Goal: Transaction & Acquisition: Purchase product/service

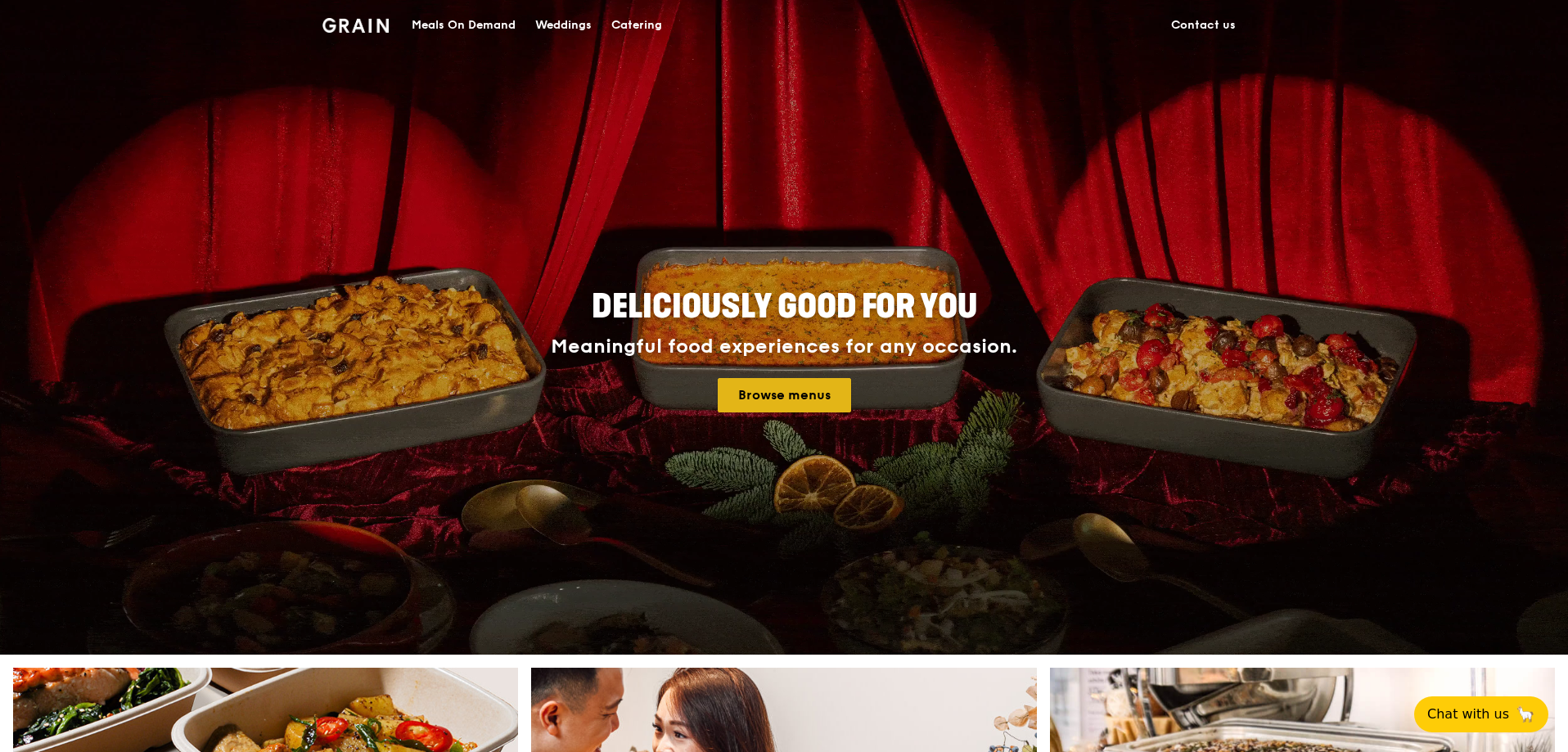
click at [785, 394] on link "Browse menus" at bounding box center [784, 394] width 134 height 34
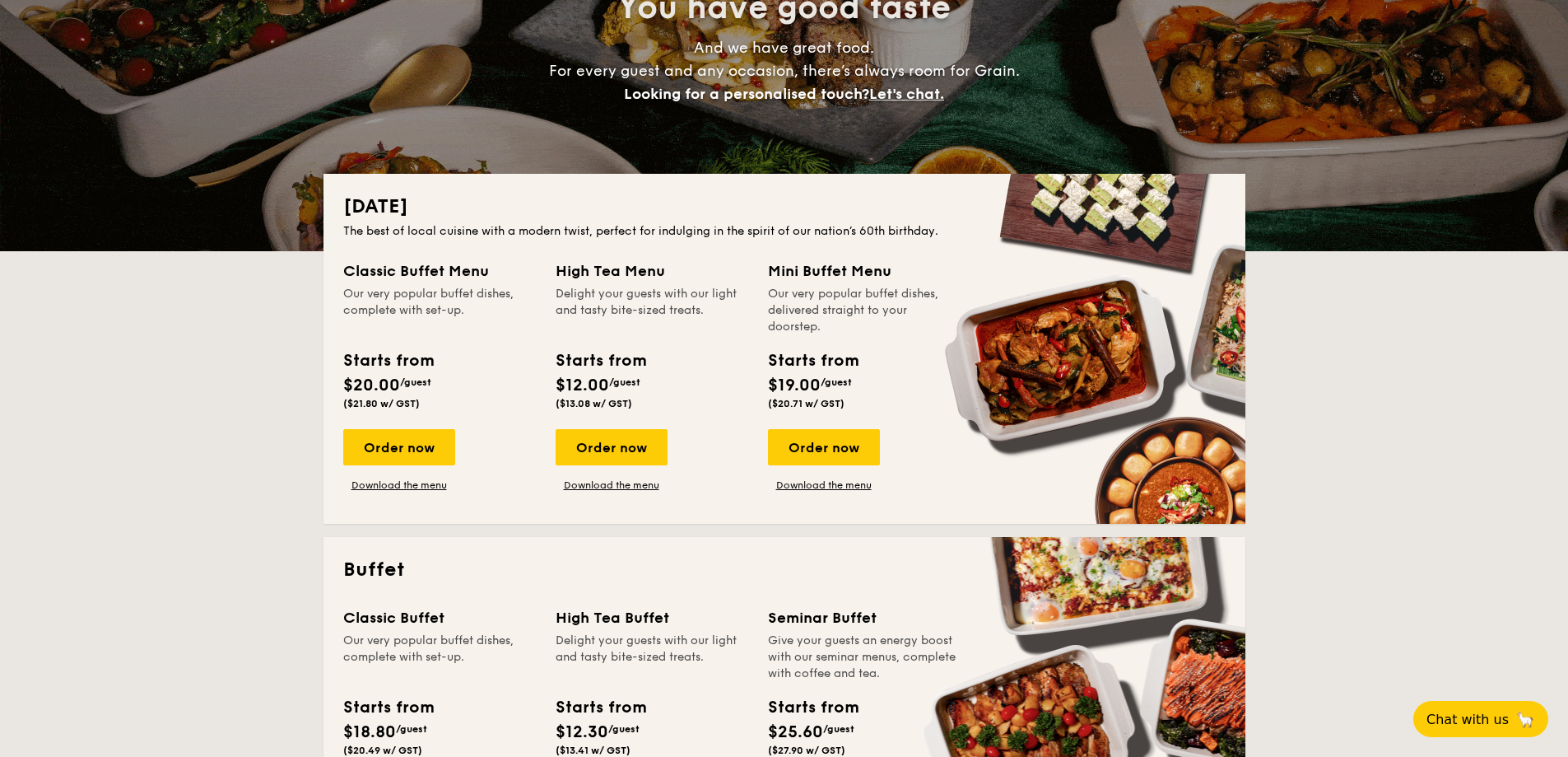
scroll to position [247, 0]
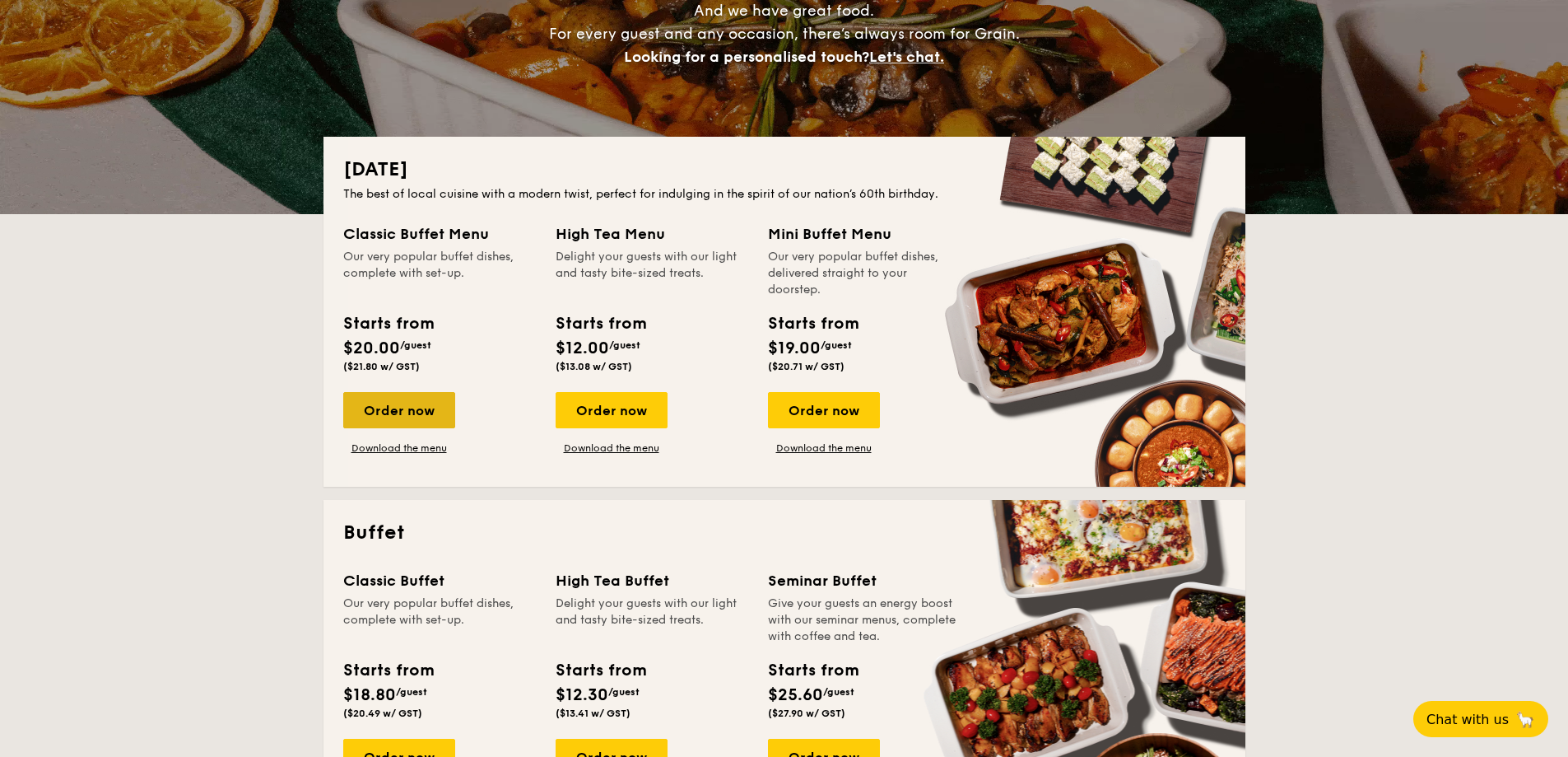
click at [422, 403] on div "Order now" at bounding box center [399, 410] width 112 height 36
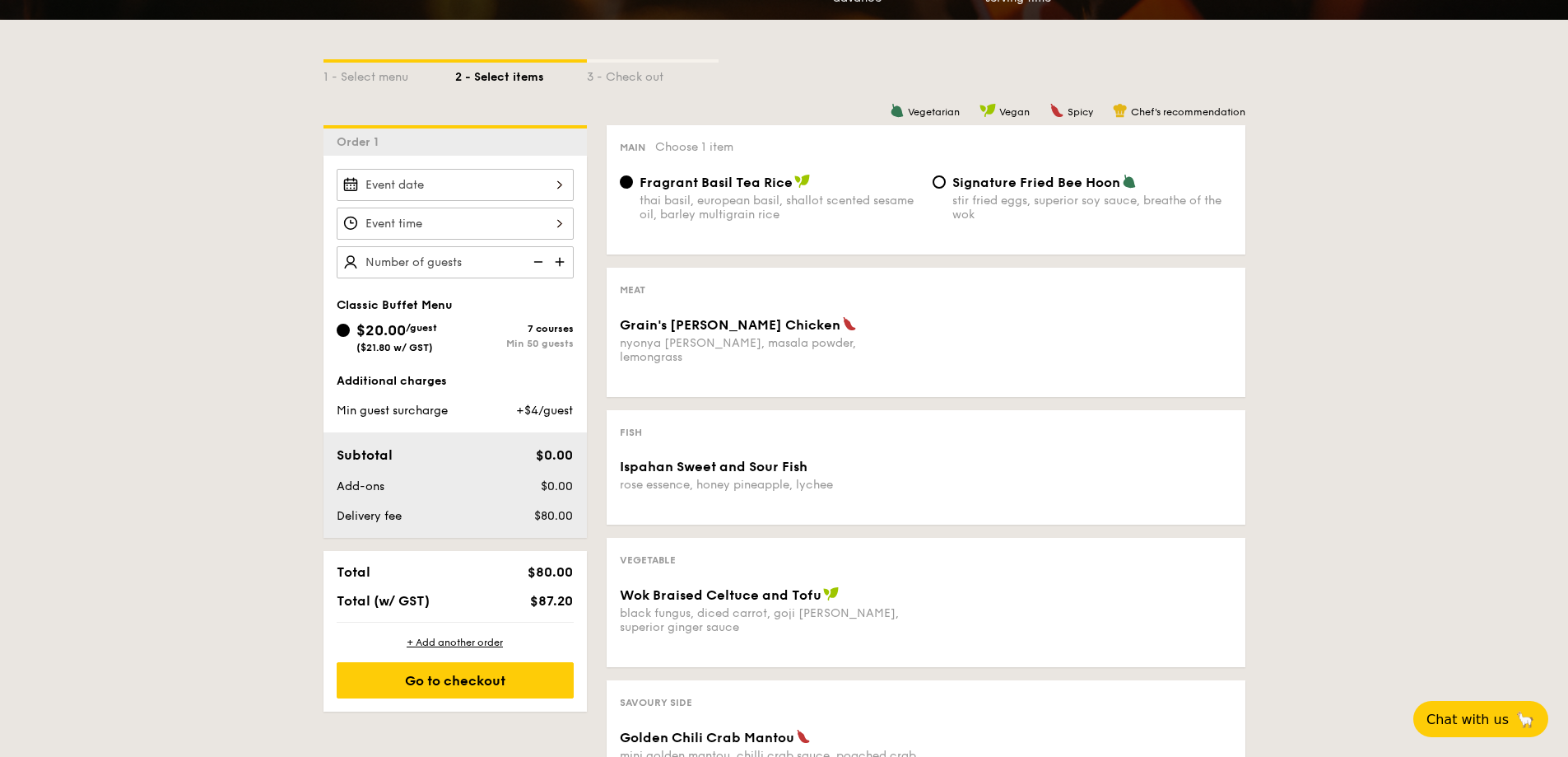
scroll to position [330, 0]
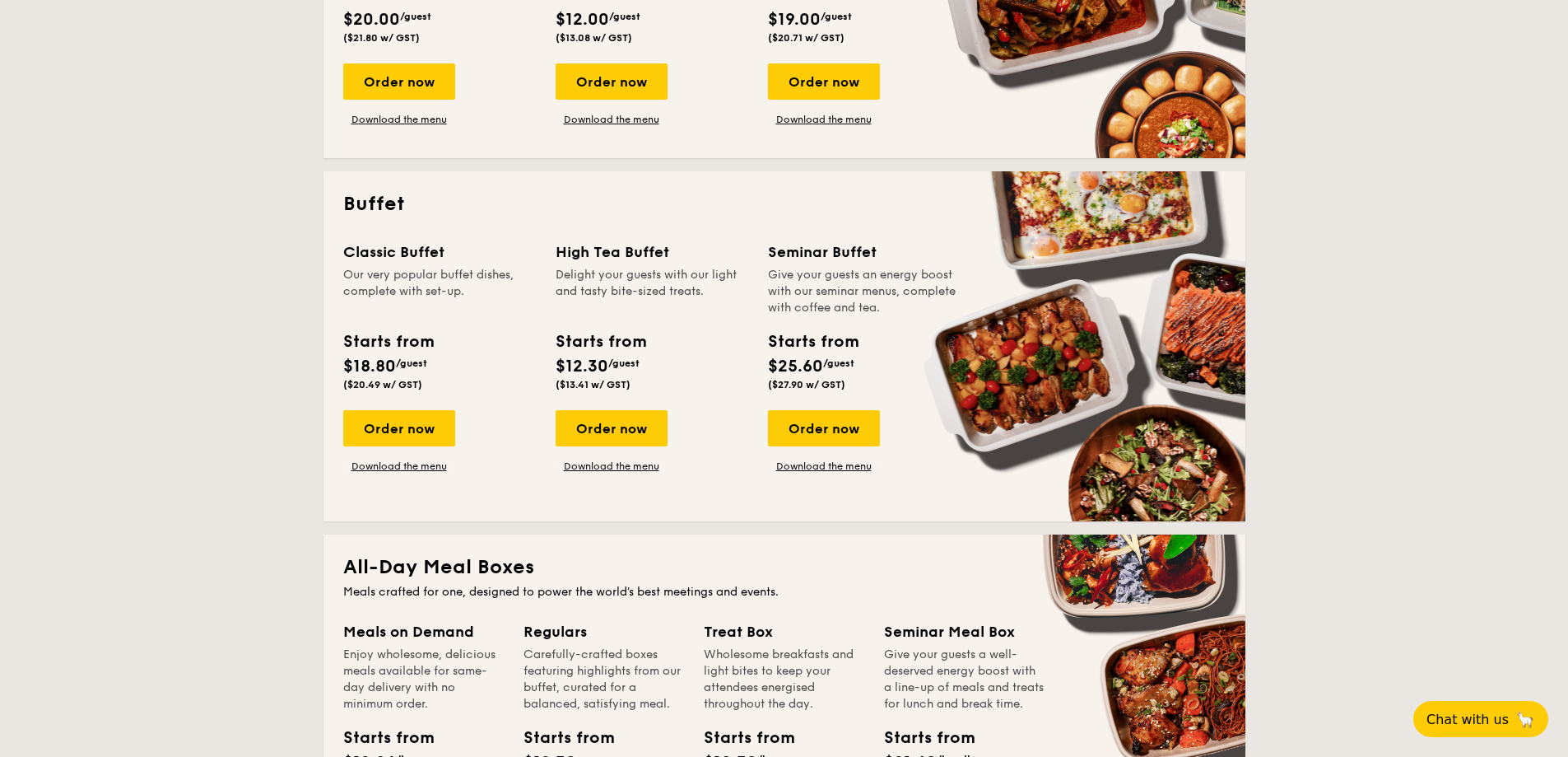
scroll to position [576, 0]
click at [408, 426] on div "Order now" at bounding box center [399, 427] width 112 height 36
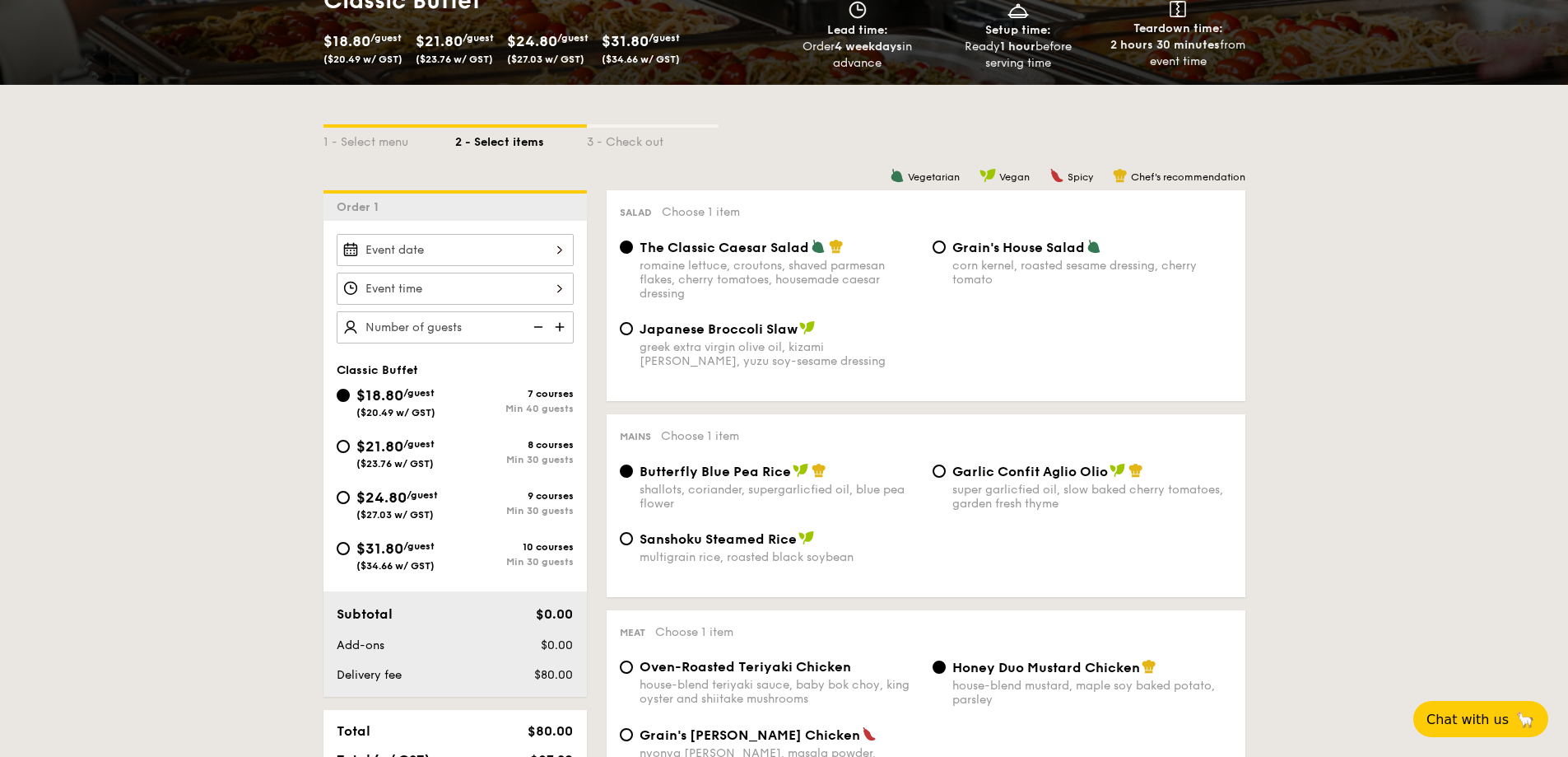
scroll to position [330, 0]
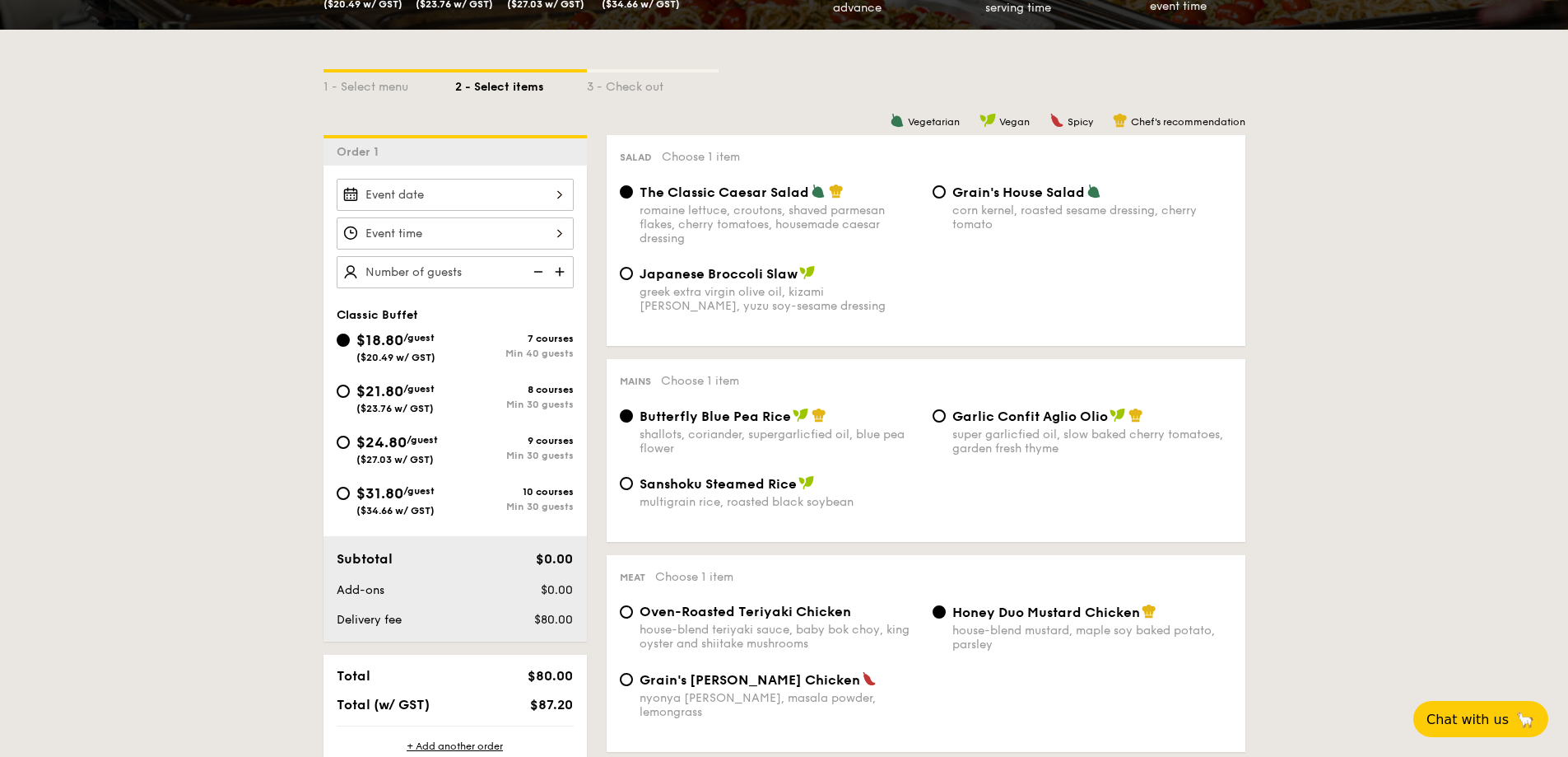
click at [950, 200] on div "Grain's House Salad corn kernel, roasted sesame dressing, cherry tomato" at bounding box center [1082, 207] width 313 height 48
click at [940, 193] on input "Grain's House Salad corn kernel, roasted sesame dressing, cherry tomato" at bounding box center [939, 192] width 13 height 13
radio input "true"
click at [677, 195] on span "The Classic Caesar Salad" at bounding box center [725, 192] width 170 height 16
click at [633, 195] on input "The Classic Caesar Salad romaine lettuce, croutons, shaved parmesan flakes, che…" at bounding box center [626, 192] width 13 height 13
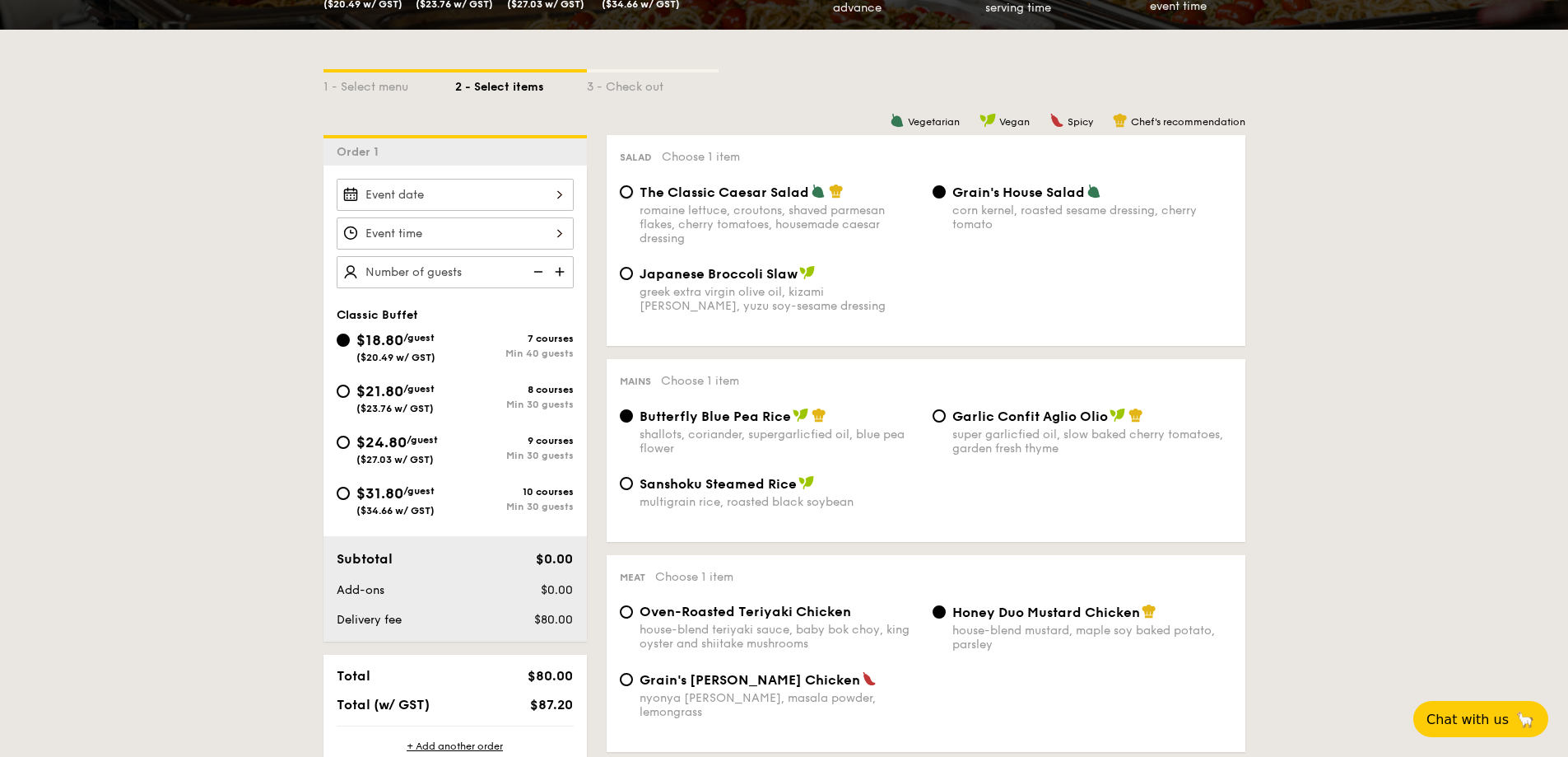
radio input "true"
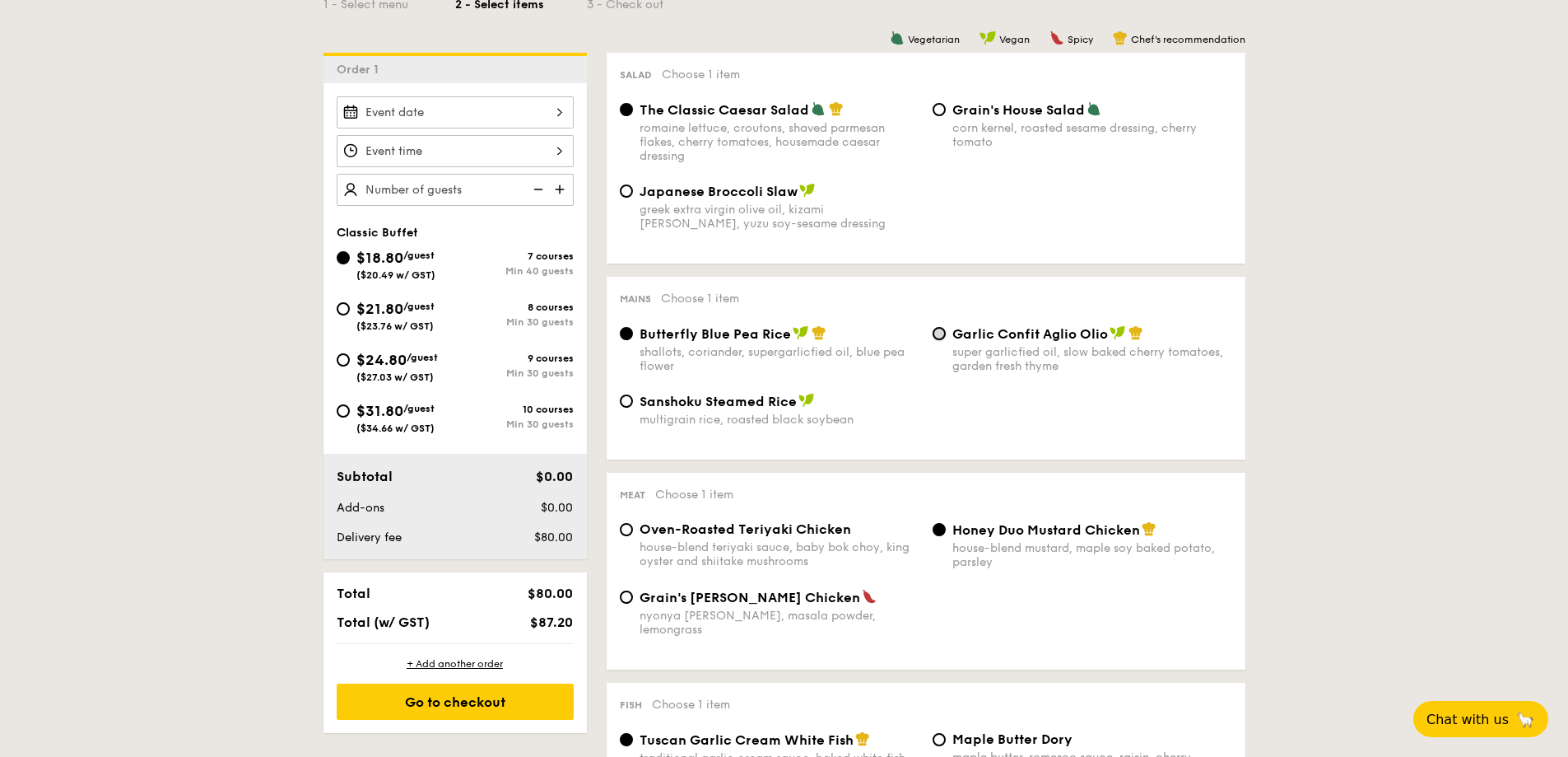
click at [941, 330] on input "Garlic Confit Aglio Olio super garlicfied oil, slow baked cherry tomatoes, gard…" at bounding box center [939, 334] width 13 height 13
radio input "true"
click at [383, 305] on span "$21.80" at bounding box center [380, 309] width 47 height 19
click at [350, 305] on input "$21.80 /guest ($23.76 w/ GST) 8 courses Min 30 guests" at bounding box center [343, 309] width 13 height 13
radio input "true"
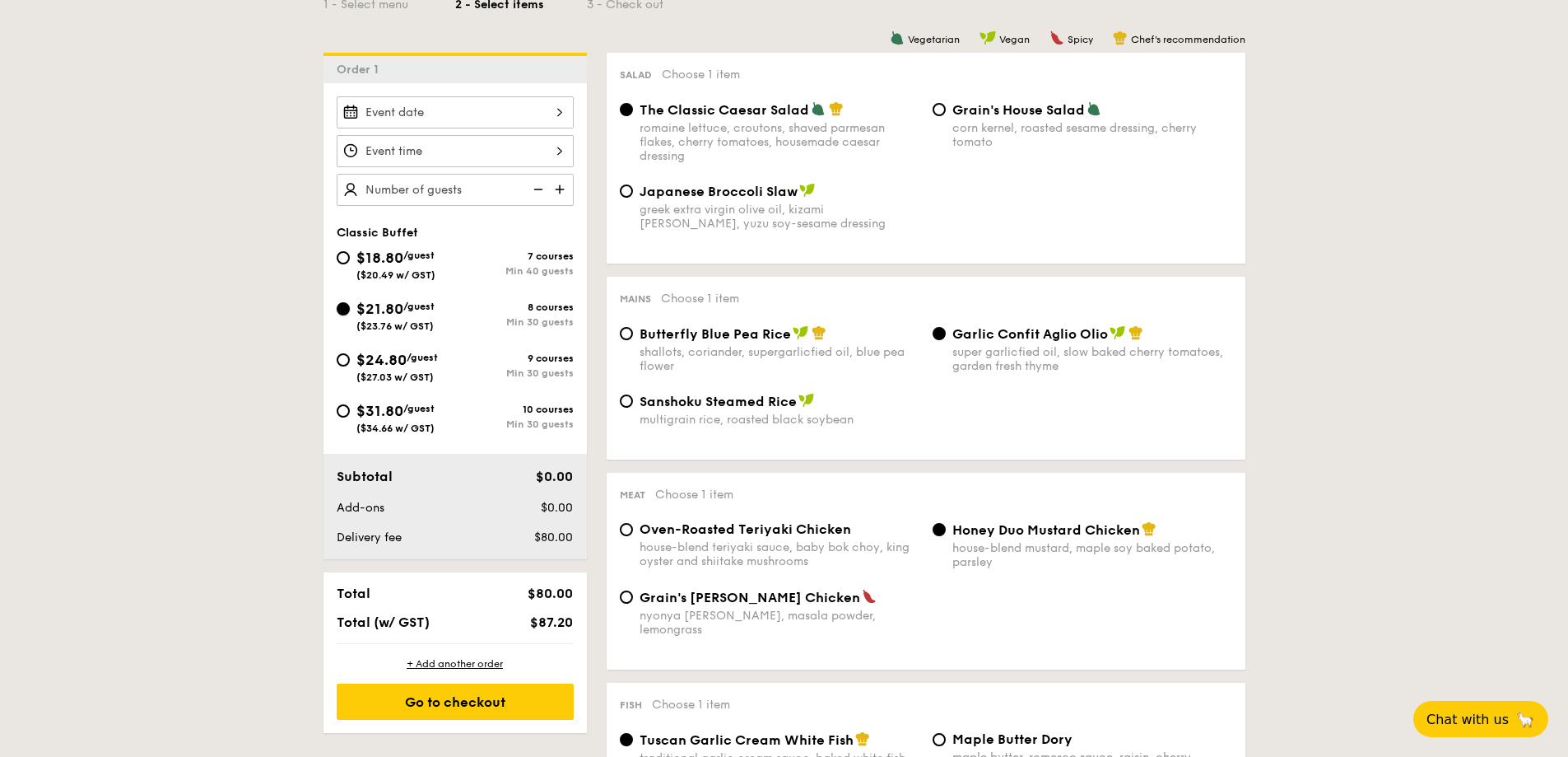
radio input "true"
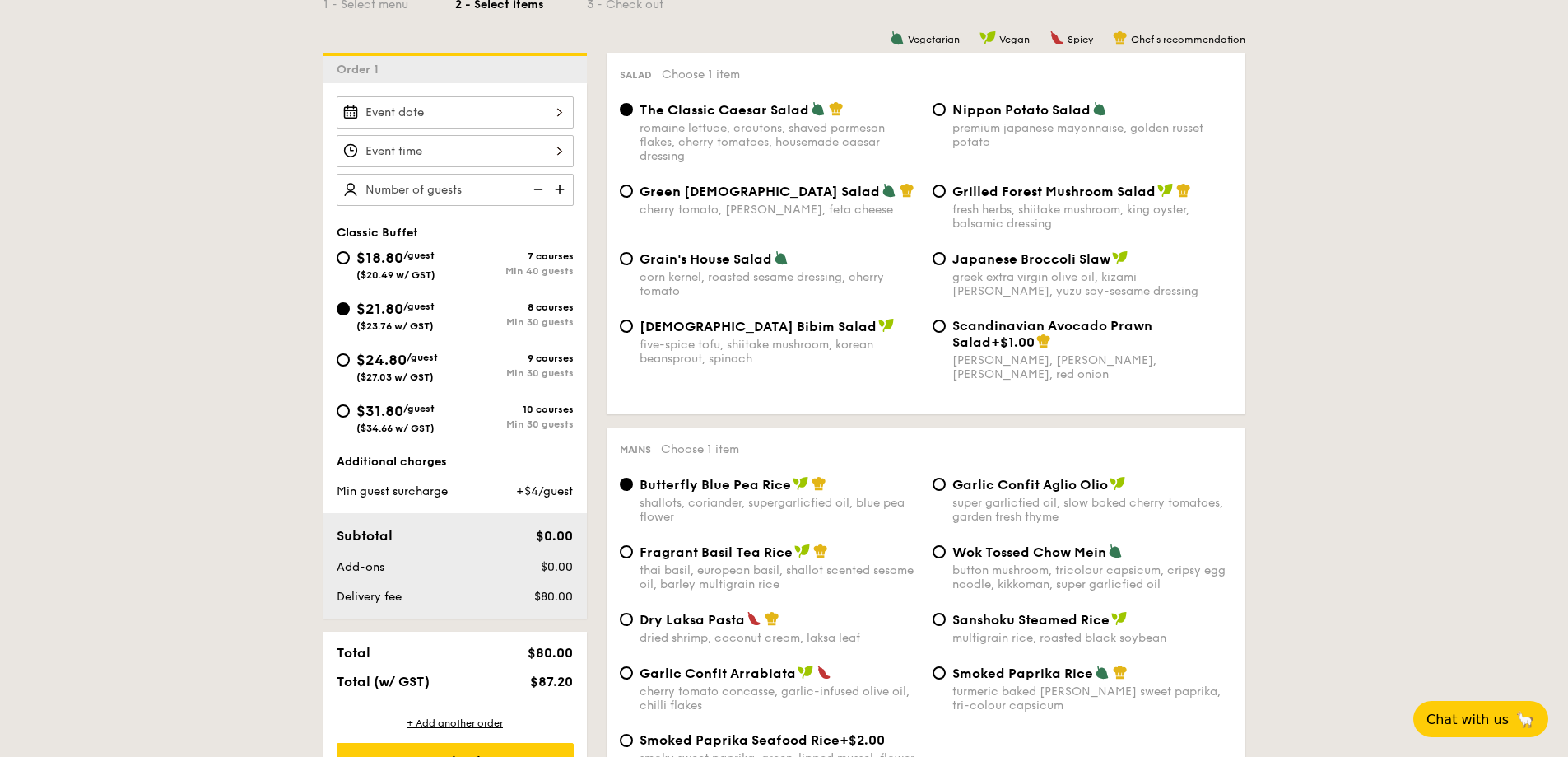
click at [1048, 196] on span "Grilled Forest Mushroom Salad" at bounding box center [1054, 191] width 203 height 16
click at [946, 196] on input "Grilled Forest Mushroom Salad fresh herbs, shiitake mushroom, king oyster, bals…" at bounding box center [939, 191] width 13 height 13
radio input "true"
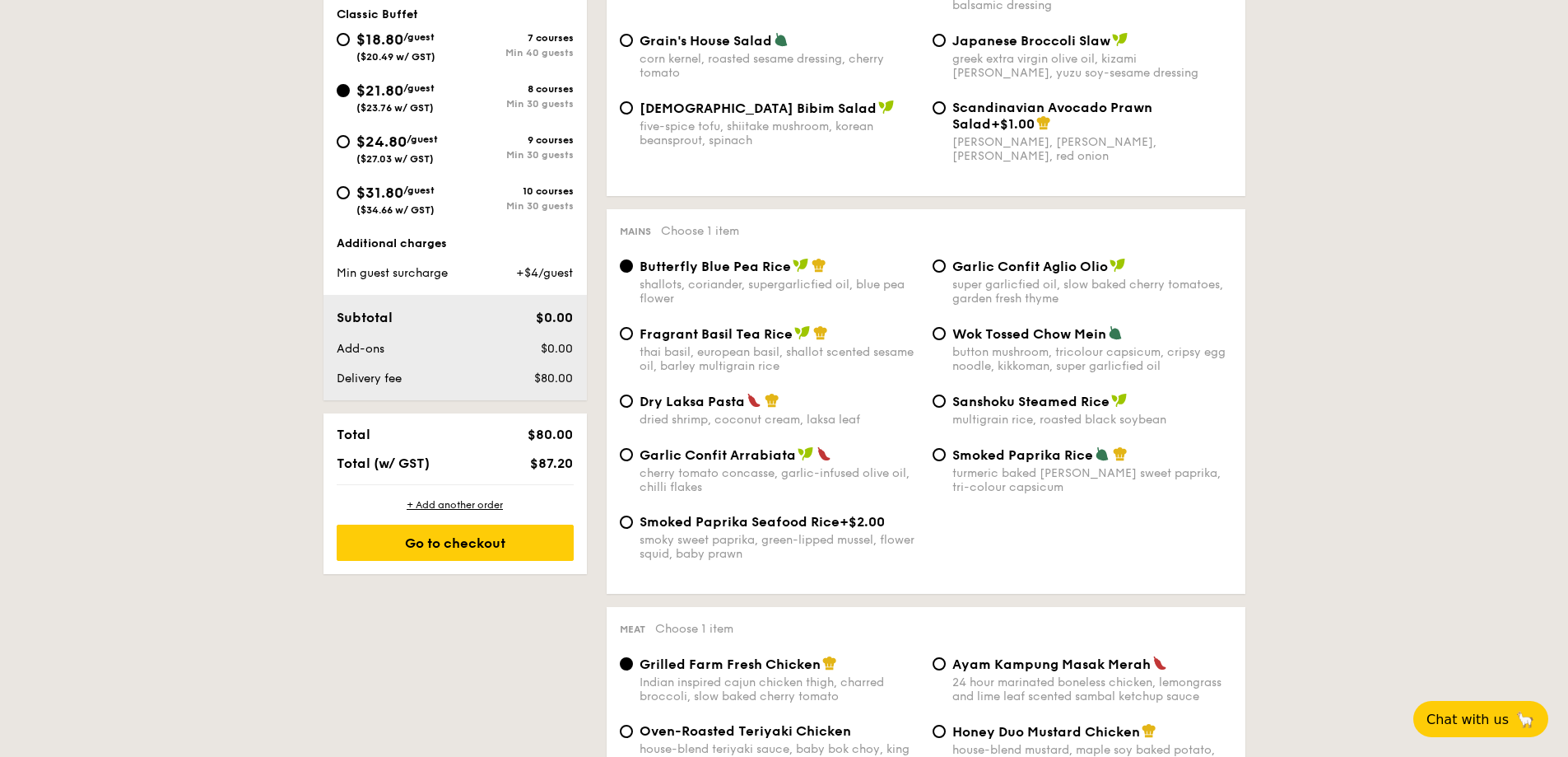
scroll to position [659, 0]
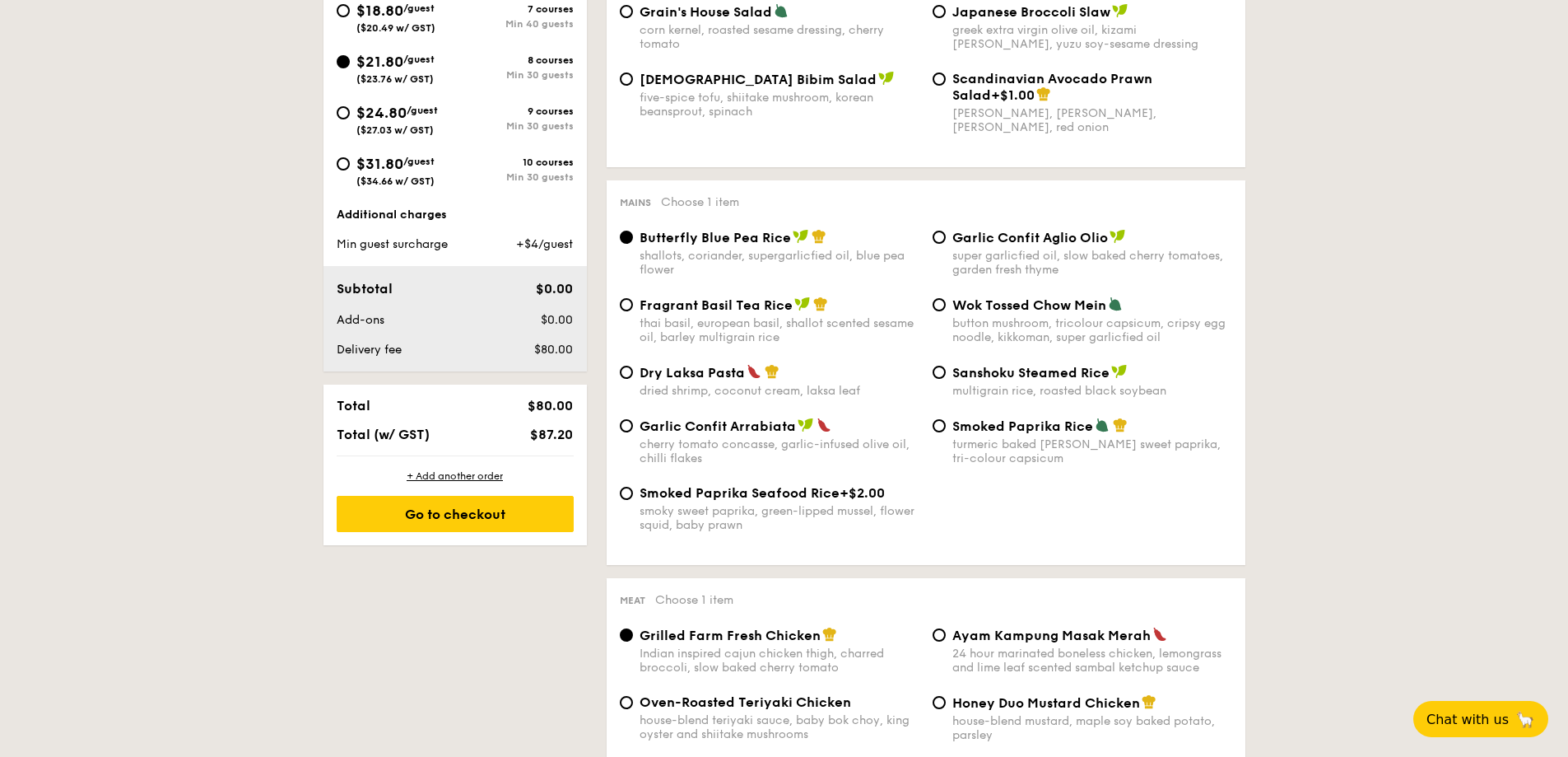
click at [794, 320] on div "thai basil, european basil, shallot scented sesame oil, barley multigrain rice" at bounding box center [779, 330] width 280 height 28
click at [633, 311] on input "Fragrant Basil Tea Rice thai basil, european basil, shallot scented sesame oil,…" at bounding box center [626, 304] width 13 height 13
radio input "true"
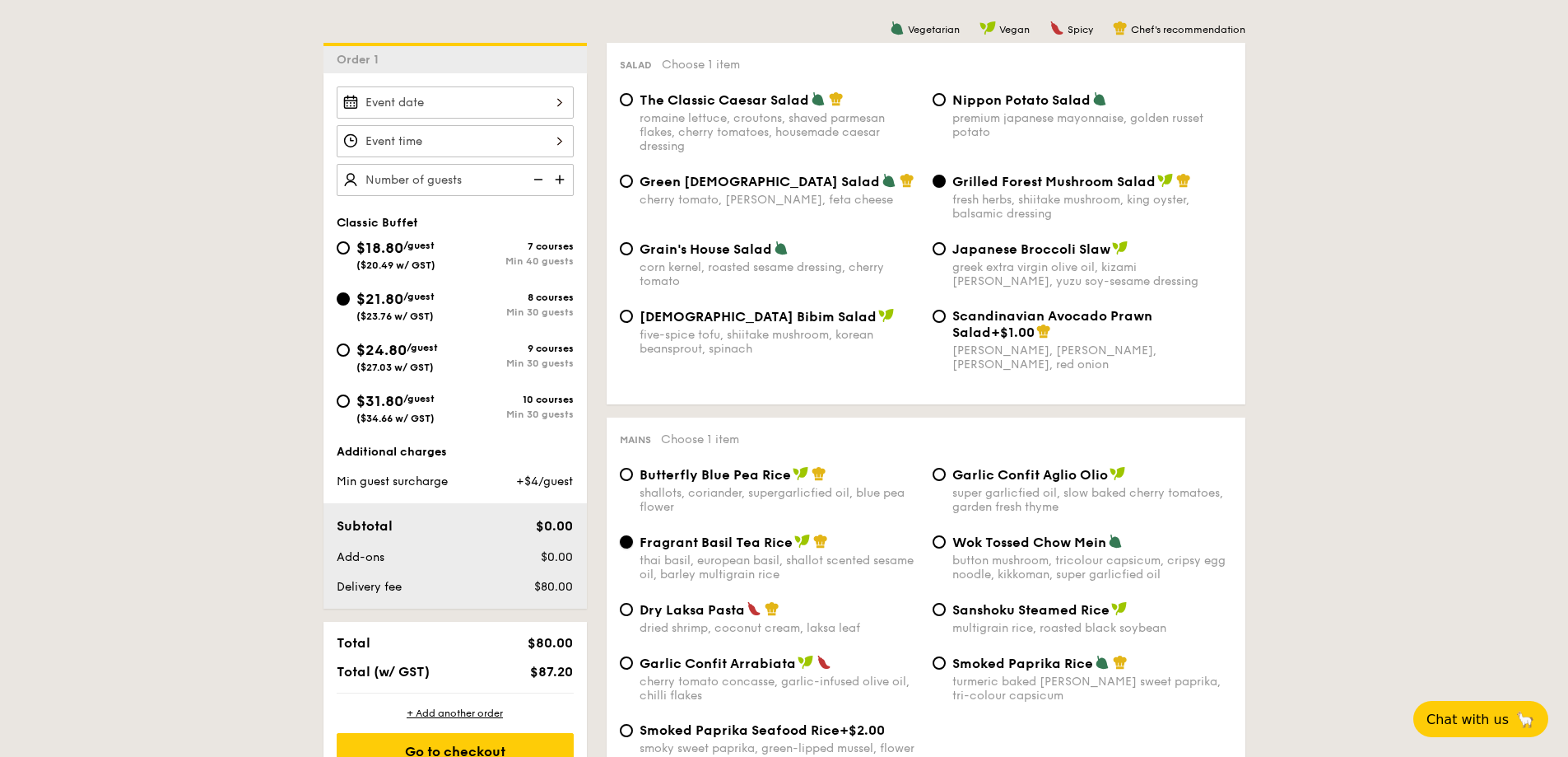
scroll to position [411, 0]
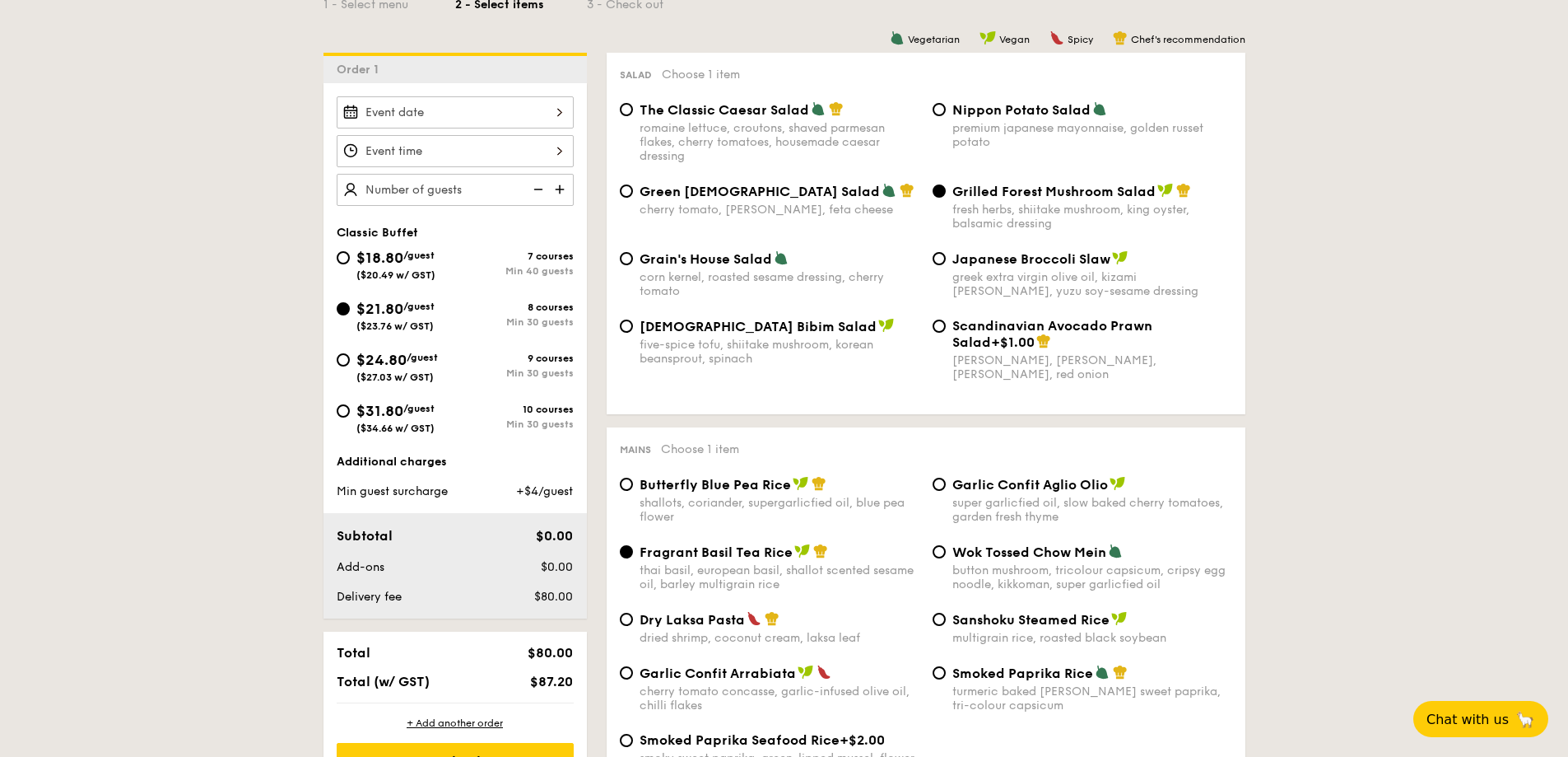
click at [561, 194] on img at bounding box center [561, 189] width 24 height 31
click at [557, 192] on img at bounding box center [561, 189] width 24 height 31
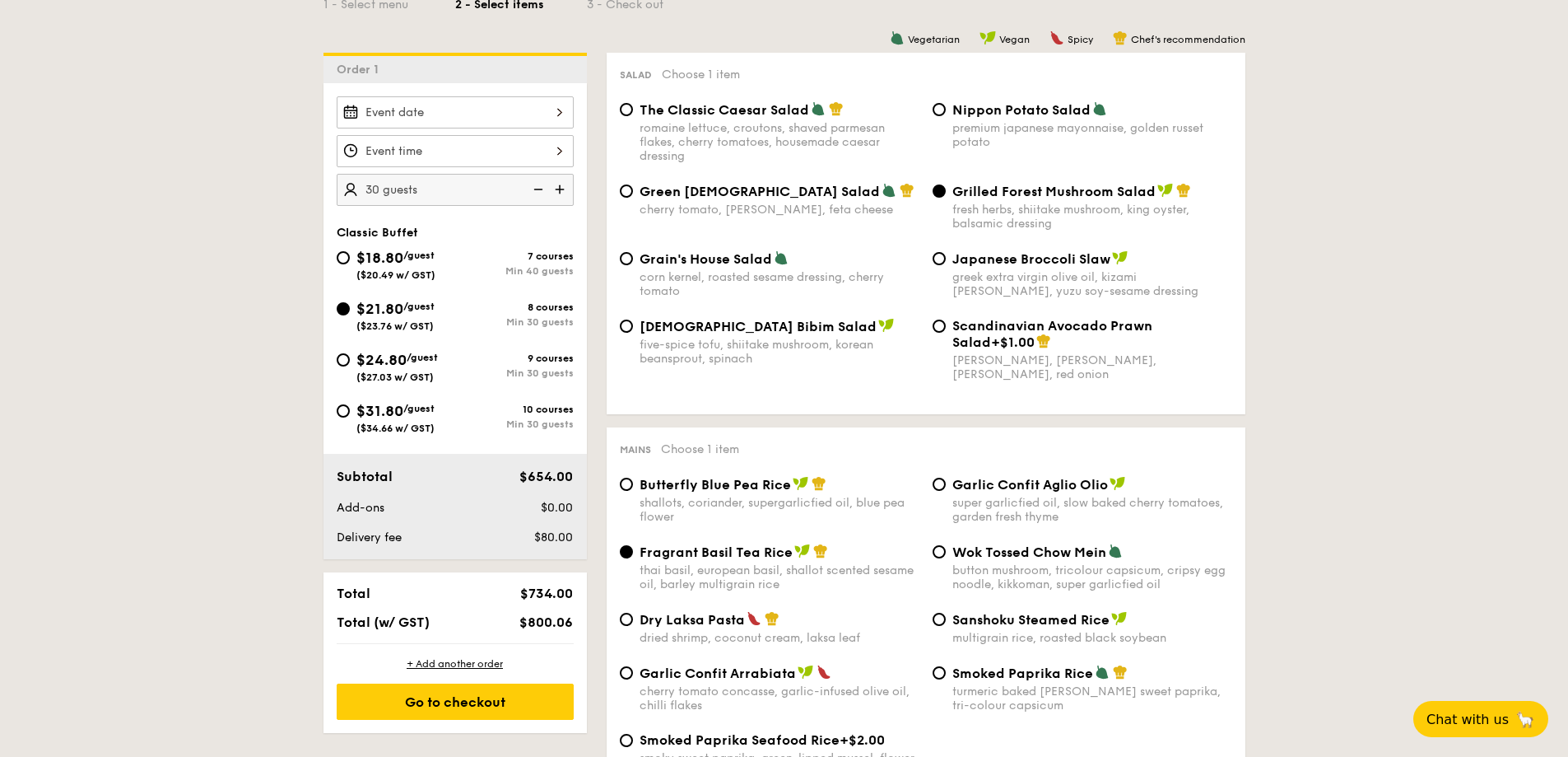
click at [557, 192] on img at bounding box center [561, 189] width 24 height 31
type input "35 guests"
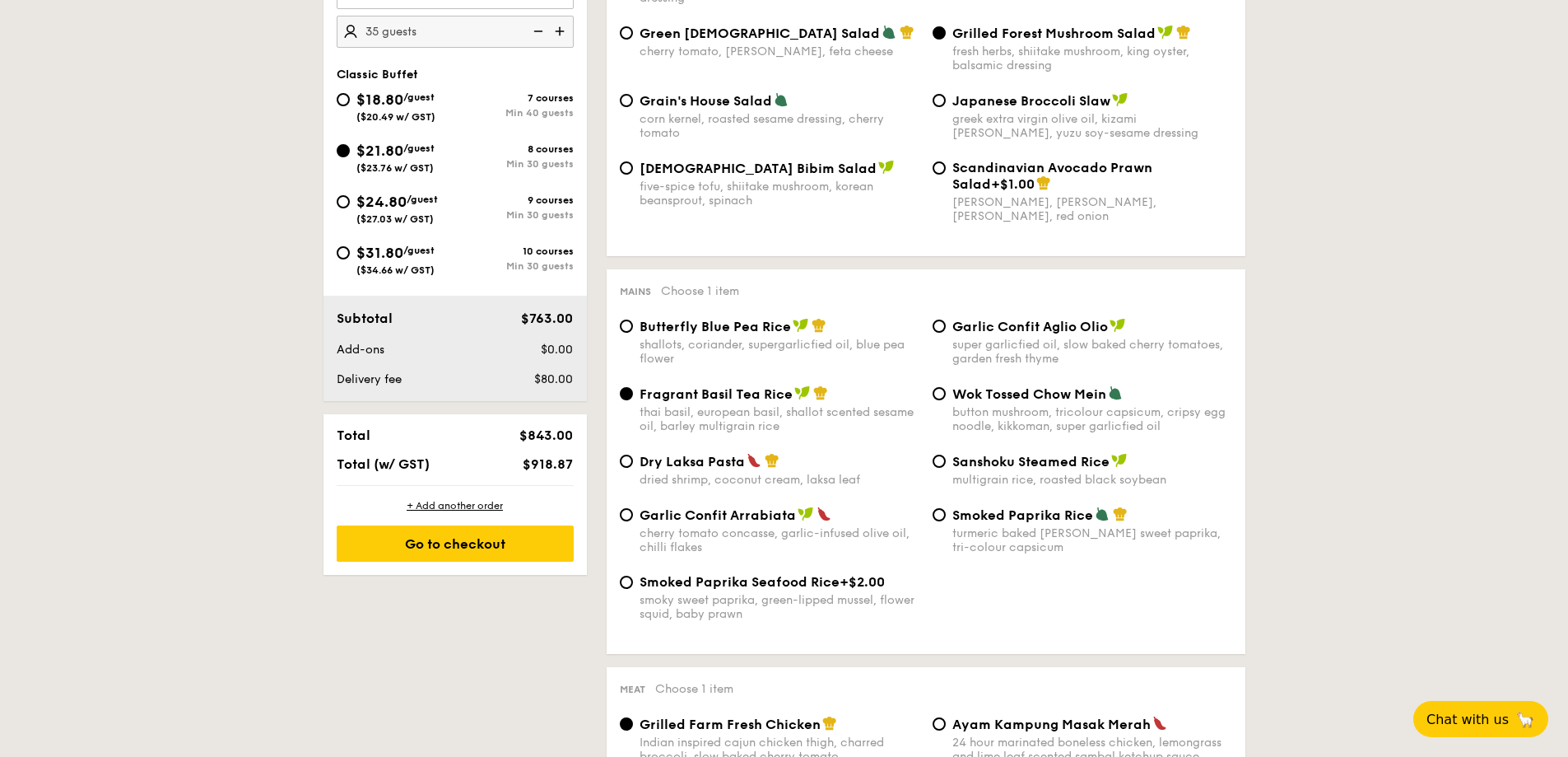
scroll to position [576, 0]
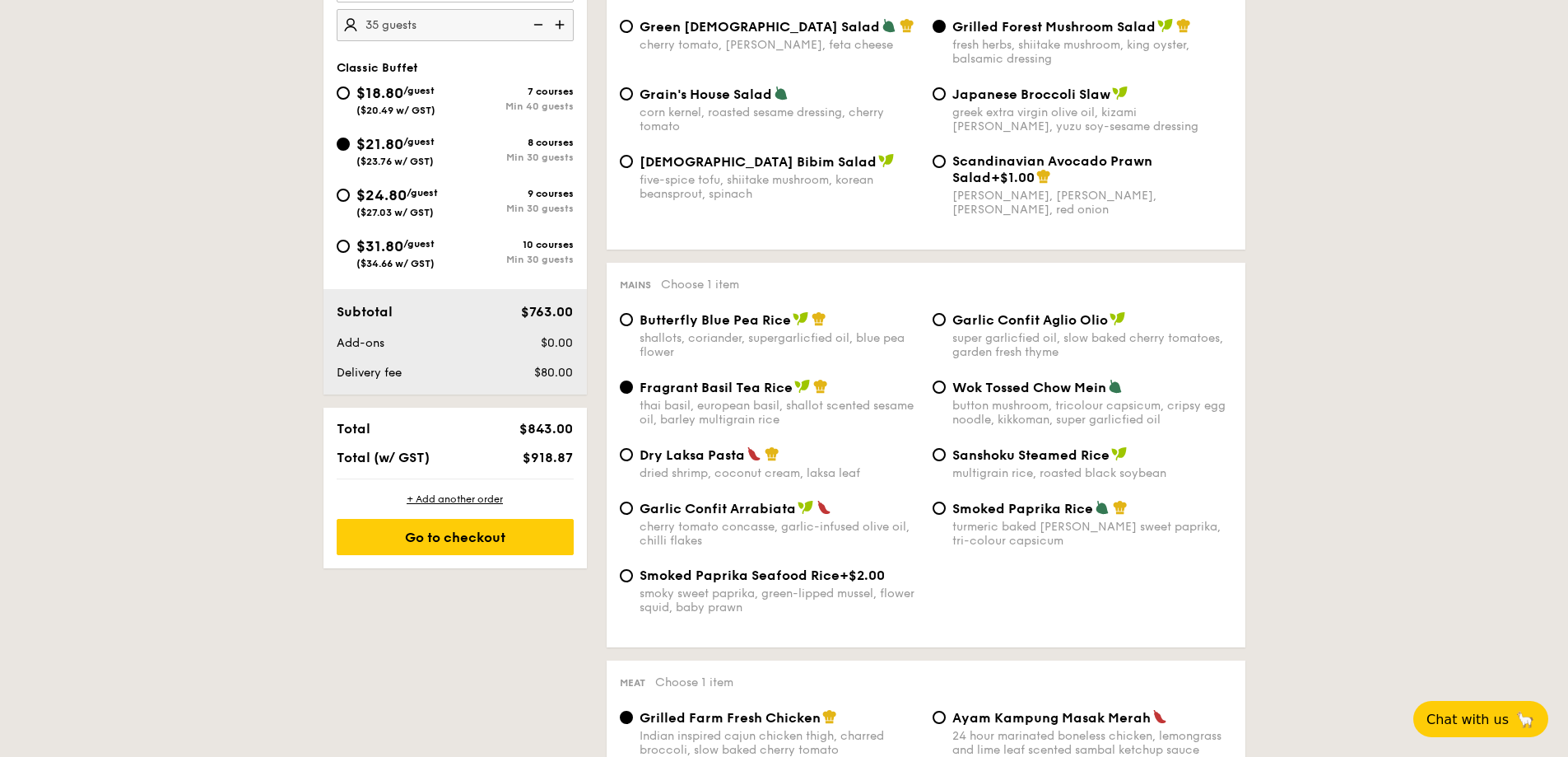
click at [698, 571] on span "Smoked Paprika Seafood Rice" at bounding box center [740, 574] width 200 height 16
click at [633, 571] on input "Smoked Paprika Seafood Rice +$2.00 smoky sweet paprika, green-lipped mussel, fl…" at bounding box center [626, 575] width 13 height 13
radio input "true"
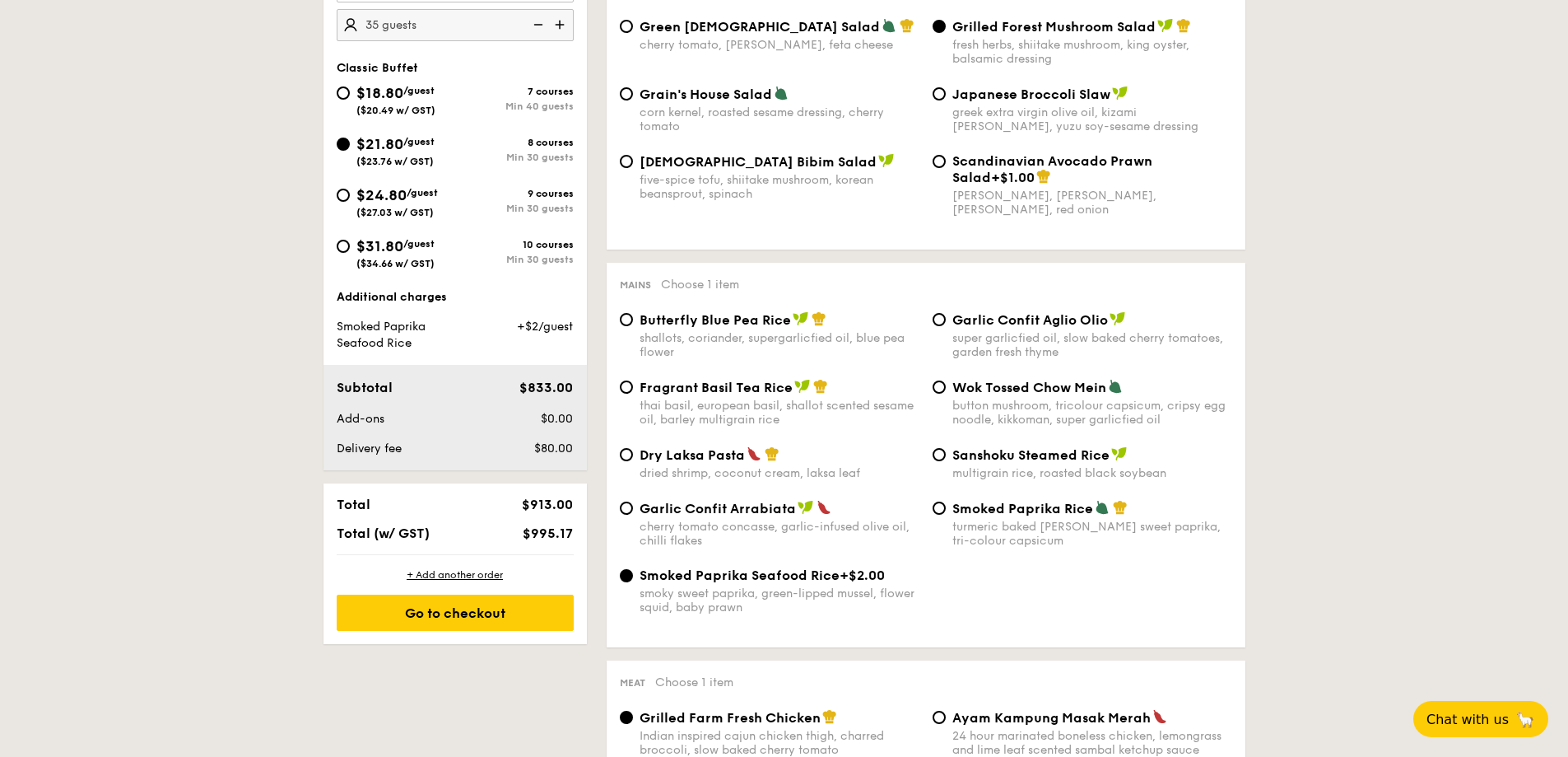
click at [755, 409] on div "thai basil, european basil, shallot scented sesame oil, barley multigrain rice" at bounding box center [779, 412] width 280 height 28
click at [633, 394] on input "Fragrant Basil Tea Rice thai basil, european basil, shallot scented sesame oil,…" at bounding box center [626, 387] width 13 height 13
radio input "true"
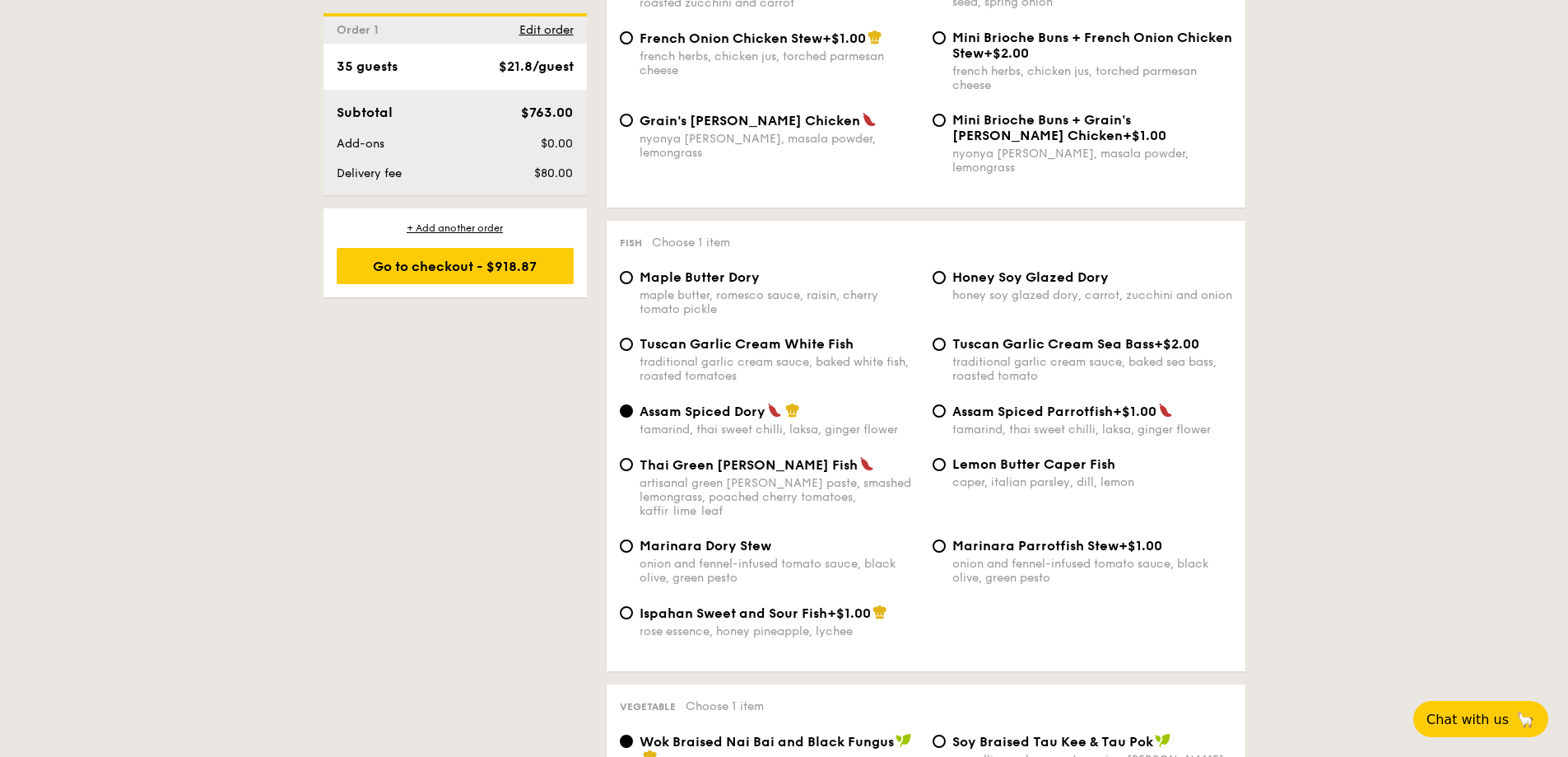
scroll to position [1482, 0]
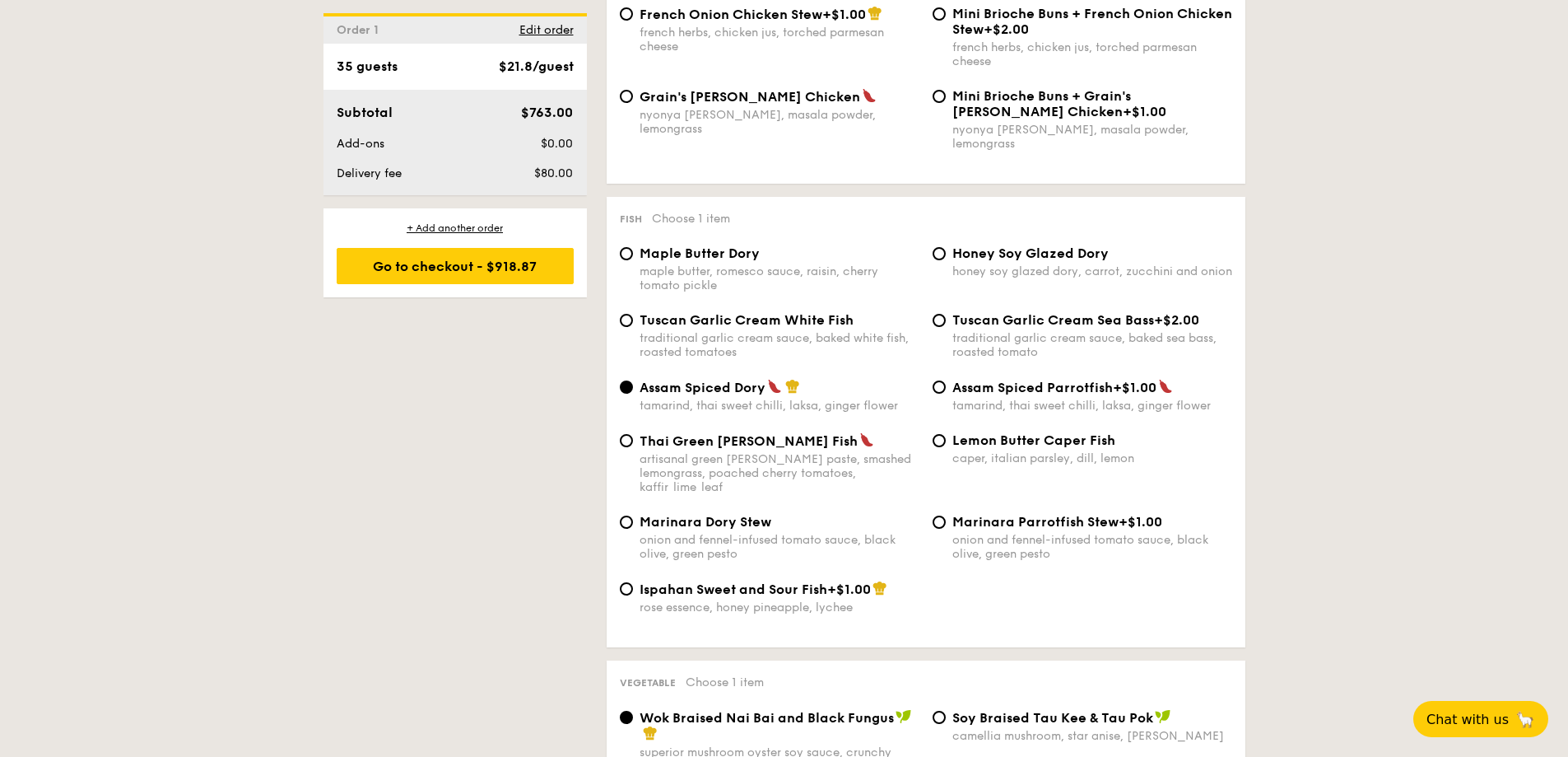
click at [1036, 264] on div "honey soy glazed dory, carrot, zucchini and onion" at bounding box center [1092, 271] width 280 height 14
click at [946, 254] on input "Honey Soy Glazed Dory honey soy glazed dory, carrot, zucchini and onion" at bounding box center [939, 254] width 13 height 13
radio input "true"
click at [811, 315] on div "Tuscan Garlic Cream White Fish traditional garlic cream sauce, baked white fish…" at bounding box center [779, 336] width 280 height 47
click at [633, 315] on input "Tuscan Garlic Cream White Fish traditional garlic cream sauce, baked white fish…" at bounding box center [626, 320] width 13 height 13
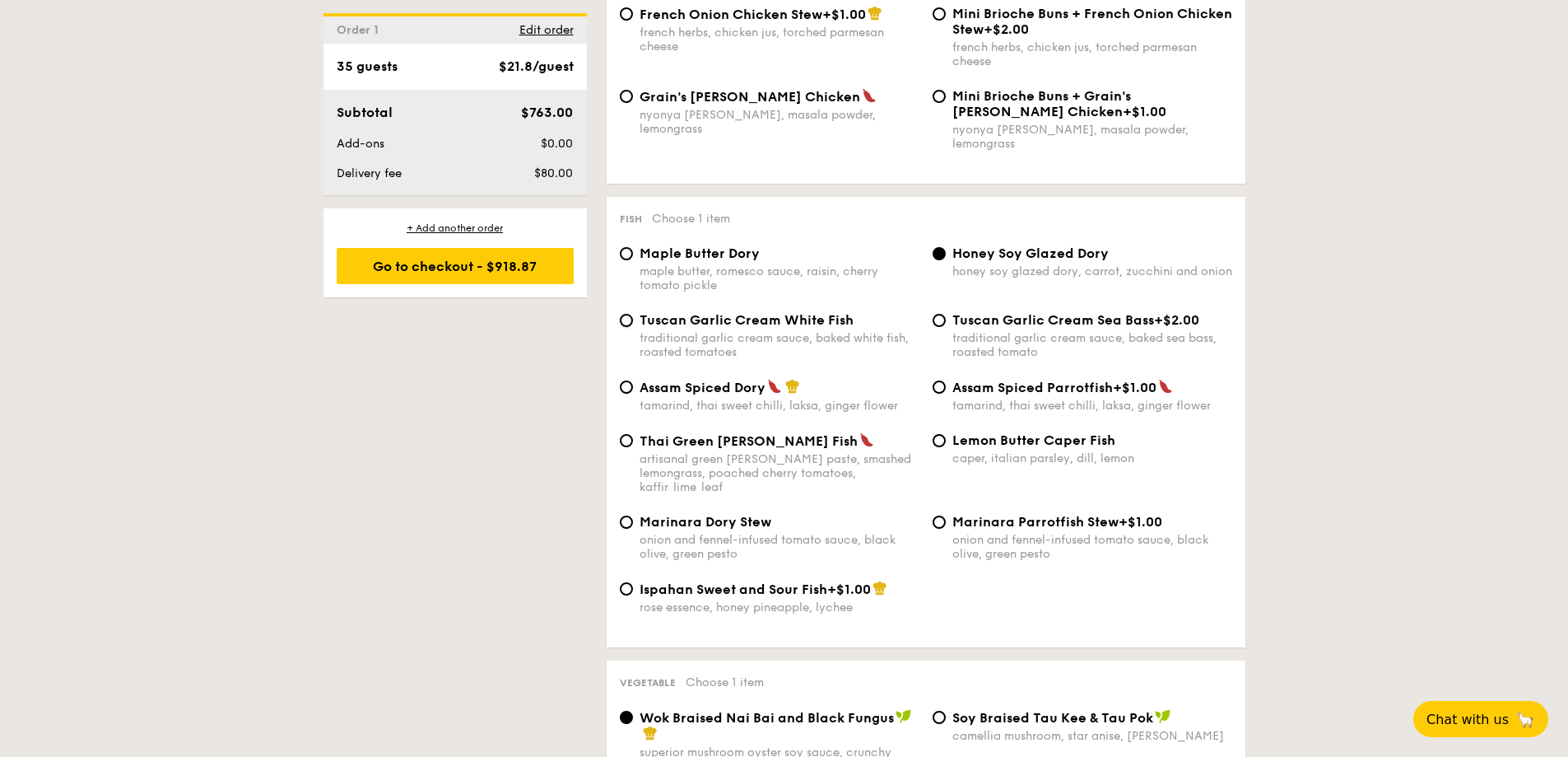
radio input "true"
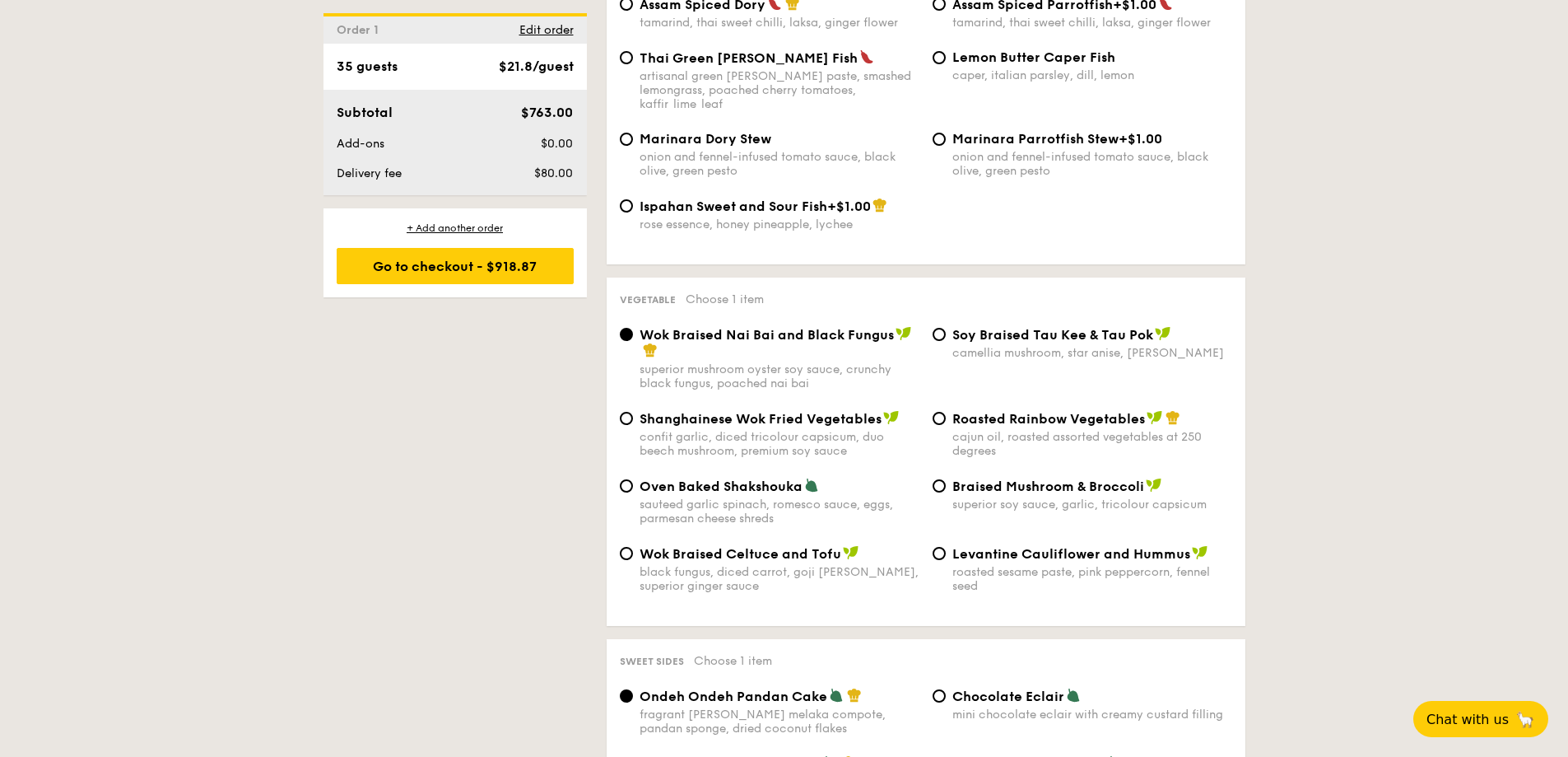
scroll to position [1893, 0]
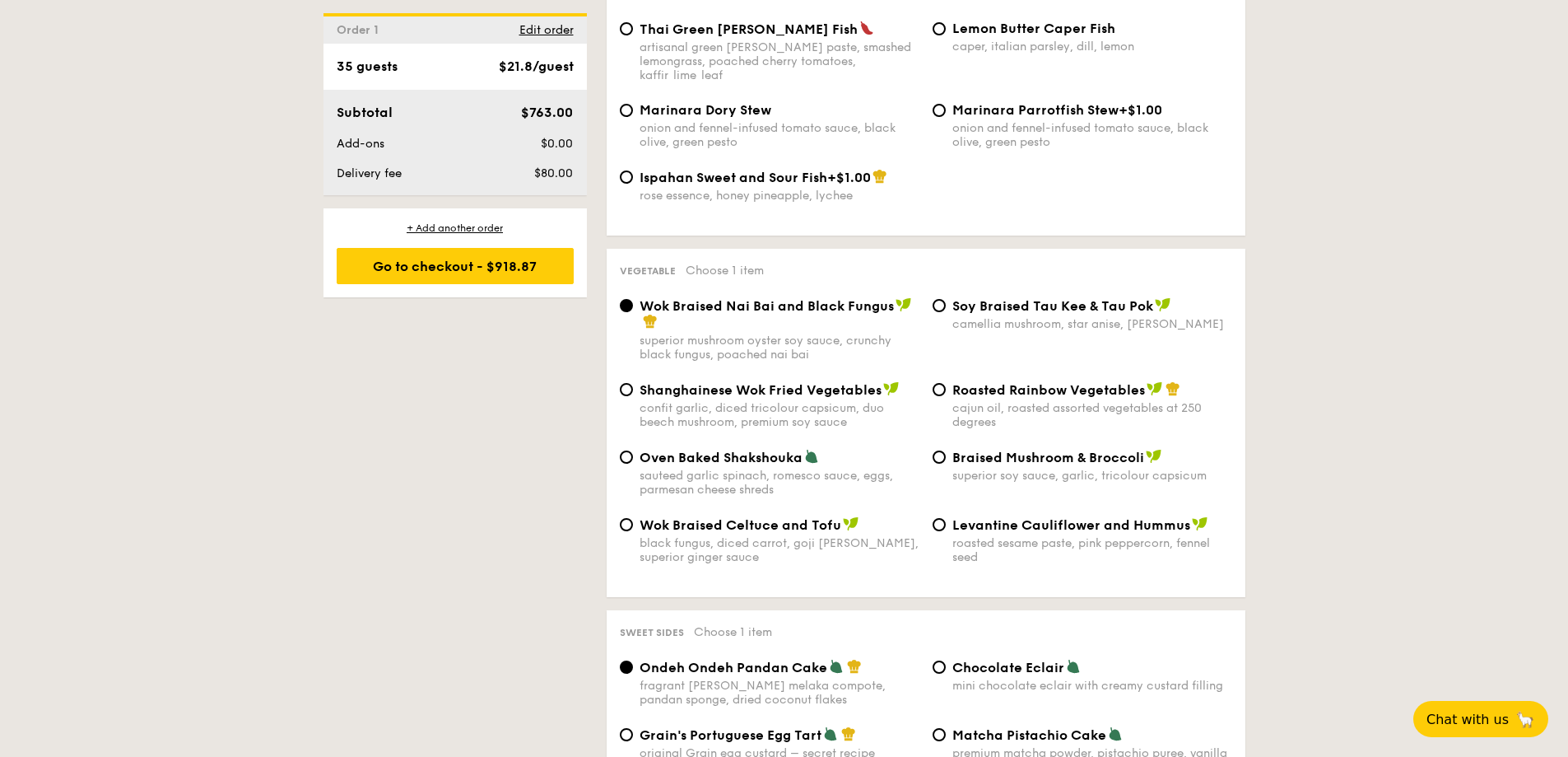
click at [747, 401] on div "confit garlic, diced tricolour capsicum, duo beech mushroom, premium soy sauce" at bounding box center [779, 415] width 280 height 28
click at [633, 383] on input "Shanghainese Wok Fried Vegetables confit garlic, diced tricolour capsicum, duo …" at bounding box center [626, 389] width 13 height 13
radio input "true"
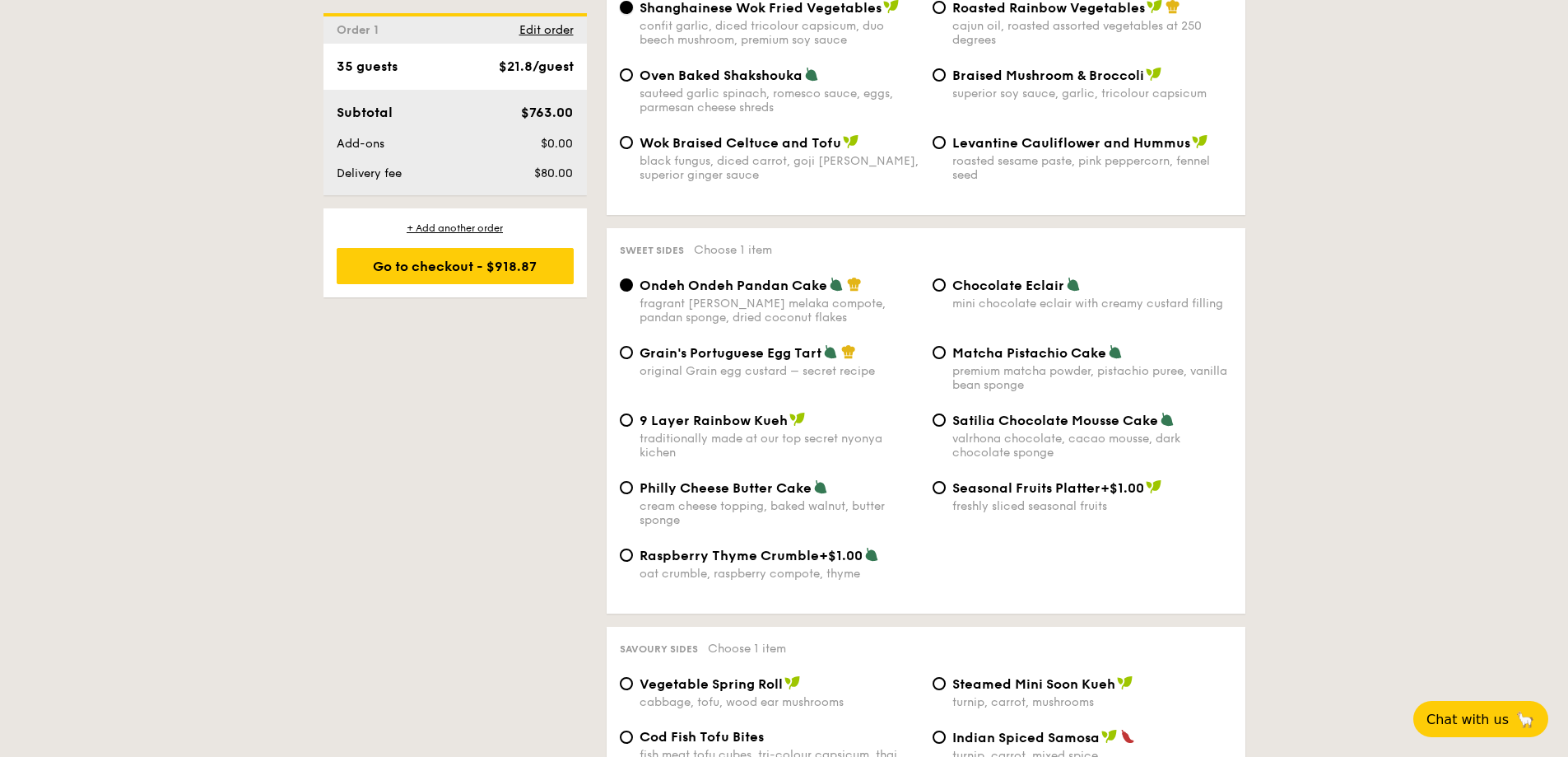
scroll to position [2305, 0]
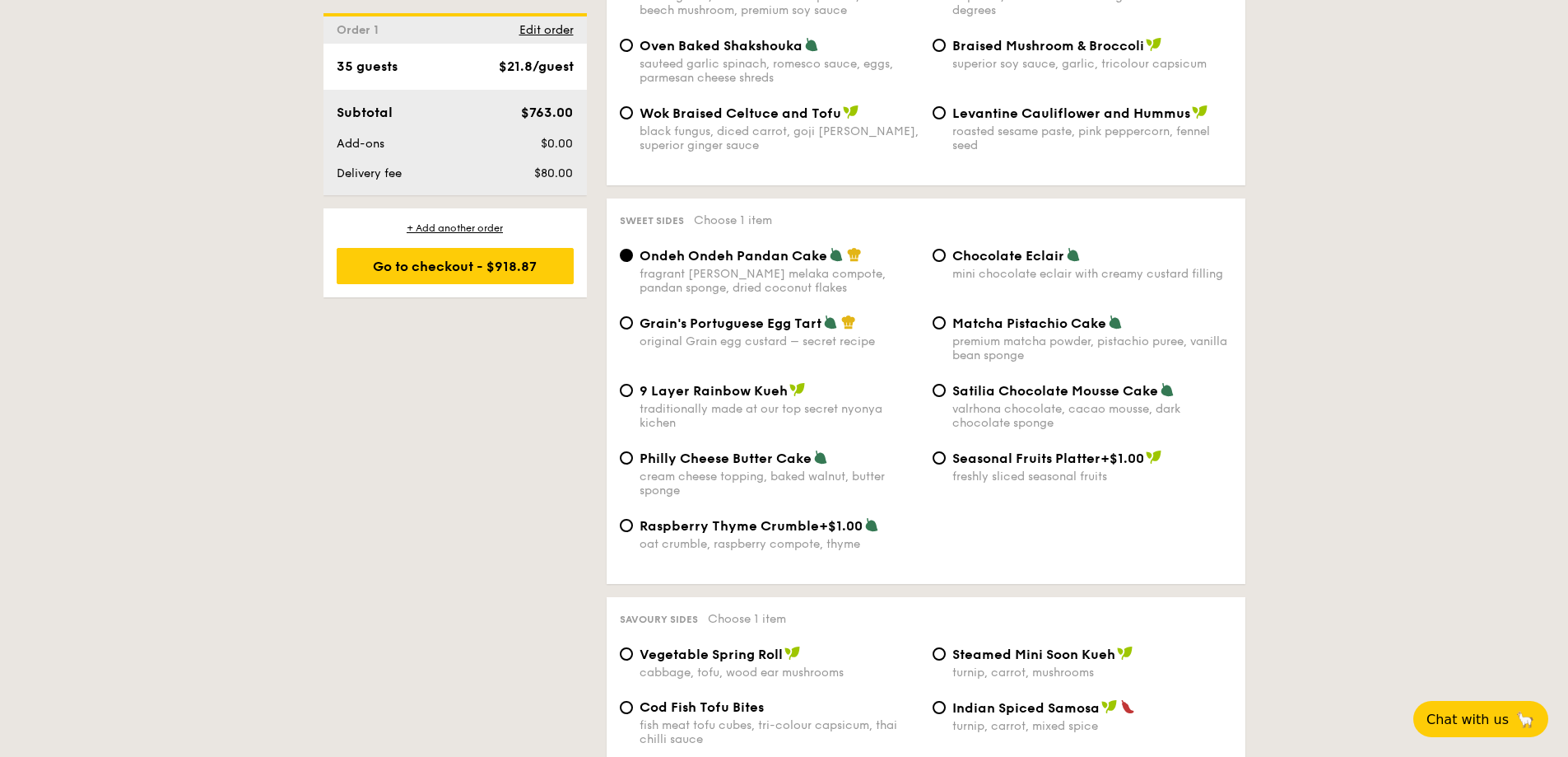
click at [843, 315] on div "Grain's Portuguese Egg Tart original Grain egg custard – secret recipe" at bounding box center [779, 331] width 280 height 34
click at [633, 316] on input "Grain's Portuguese Egg Tart original Grain egg custard – secret recipe" at bounding box center [626, 323] width 13 height 13
radio input "true"
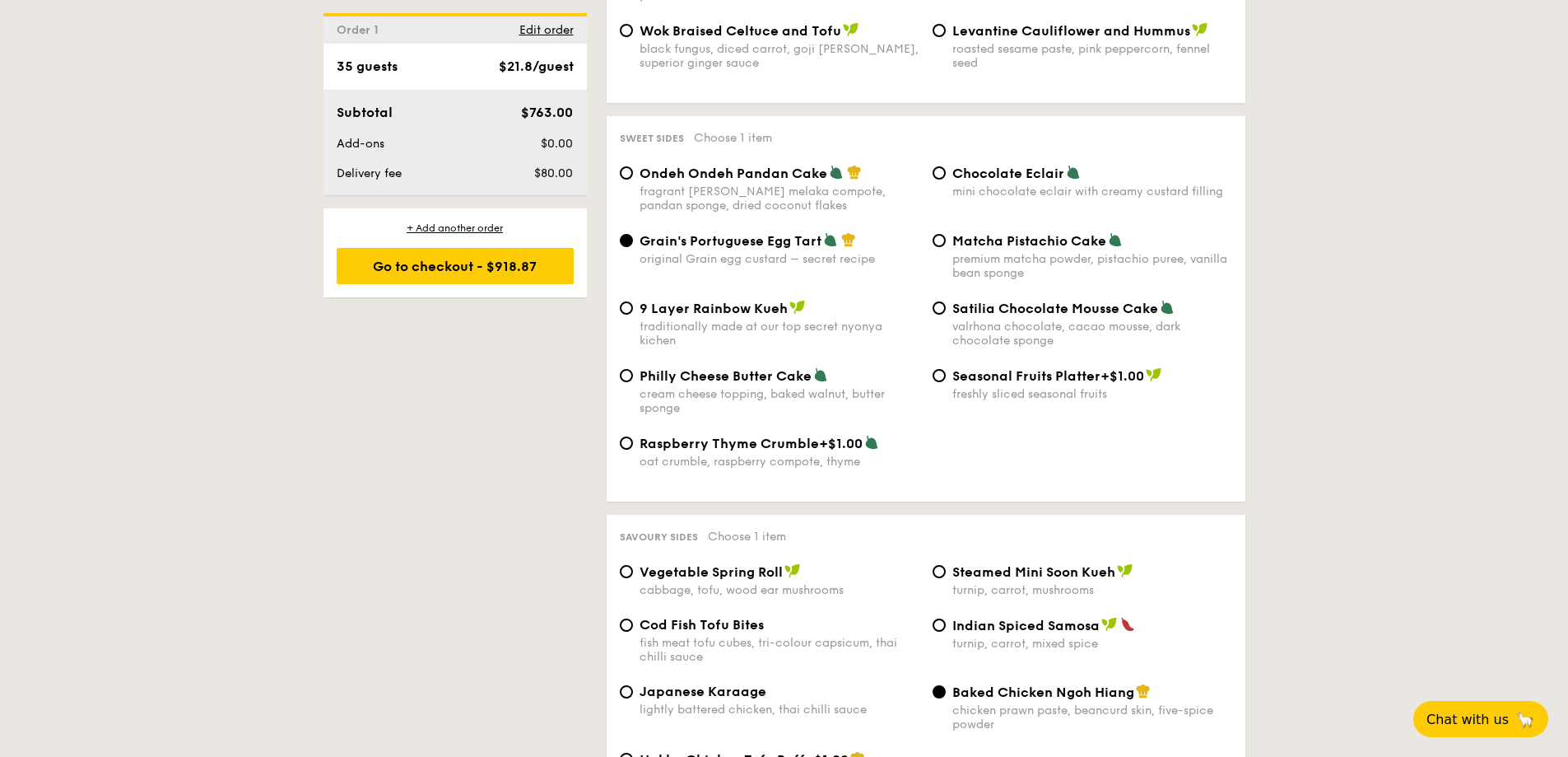
click at [811, 166] on span "Ondeh Ondeh Pandan Cake" at bounding box center [733, 173] width 187 height 16
click at [633, 167] on input "Ondeh Ondeh Pandan Cake fragrant gula melaka compote, pandan sponge, dried coco…" at bounding box center [626, 173] width 13 height 13
radio input "true"
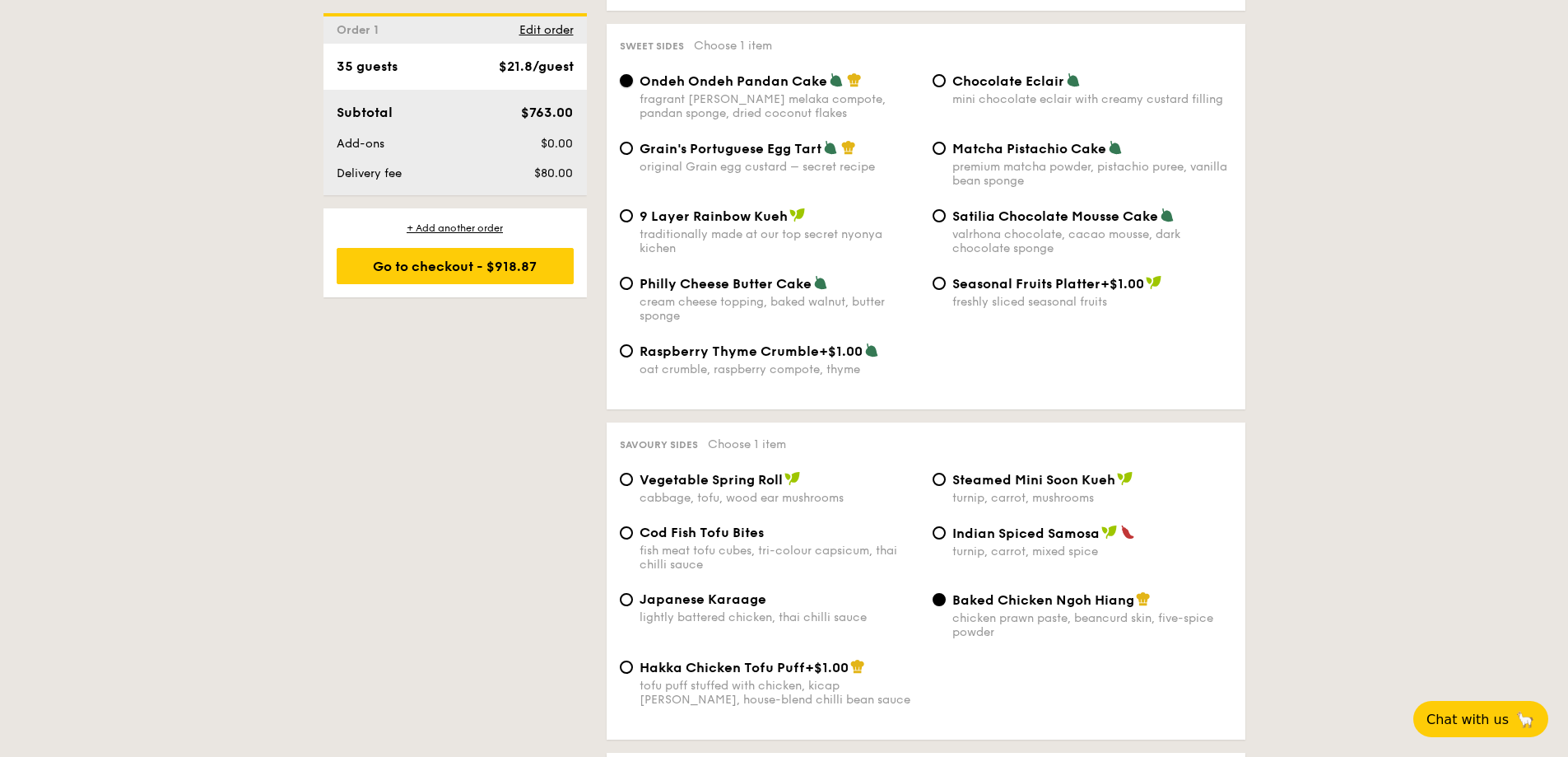
scroll to position [2470, 0]
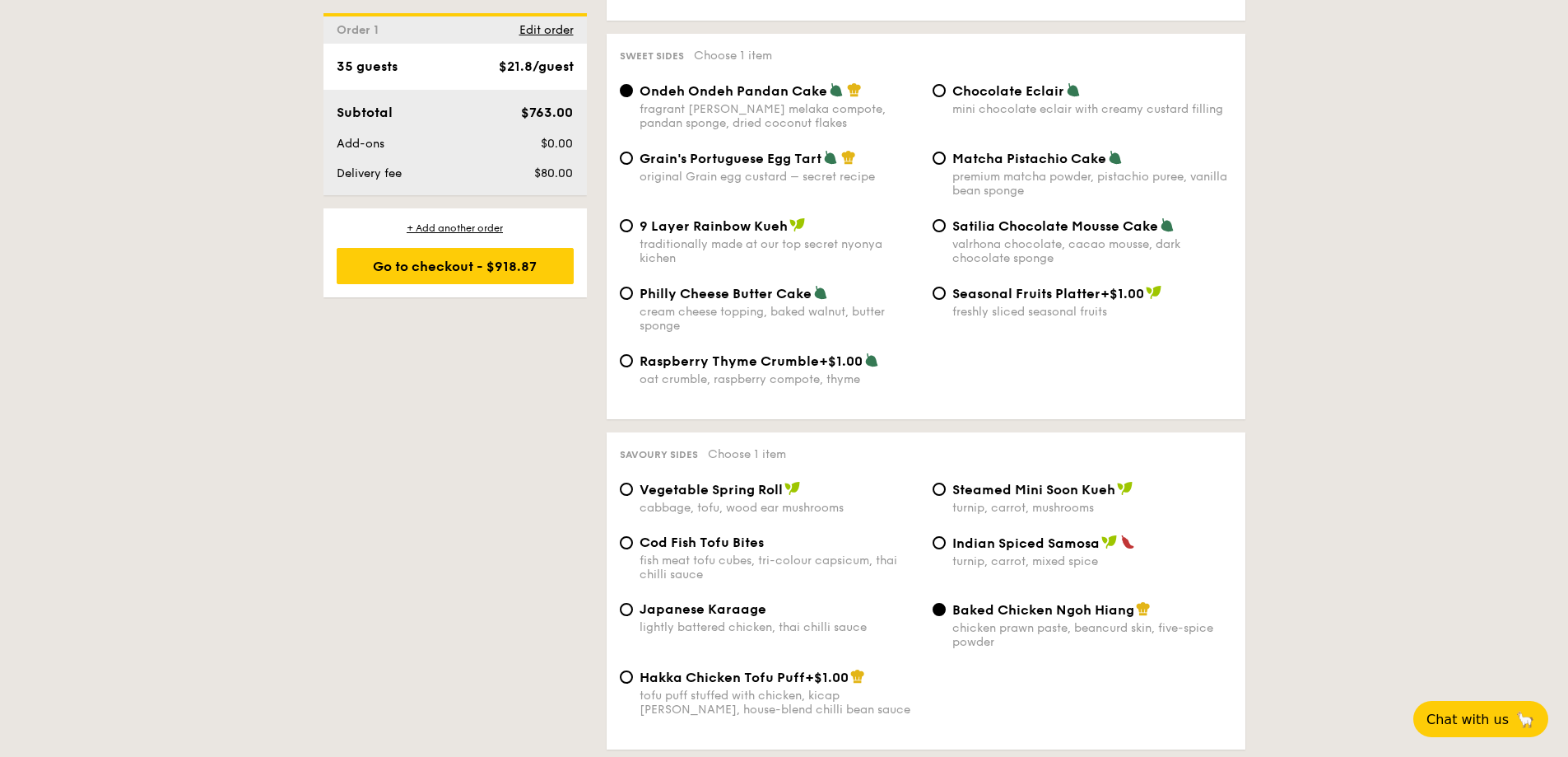
click at [1068, 237] on div "valrhona chocolate, cacao mousse, dark chocolate sponge" at bounding box center [1092, 251] width 280 height 28
click at [946, 219] on input "Satilia Chocolate Mousse Cake valrhona chocolate, cacao mousse, dark chocolate …" at bounding box center [939, 225] width 13 height 13
radio input "true"
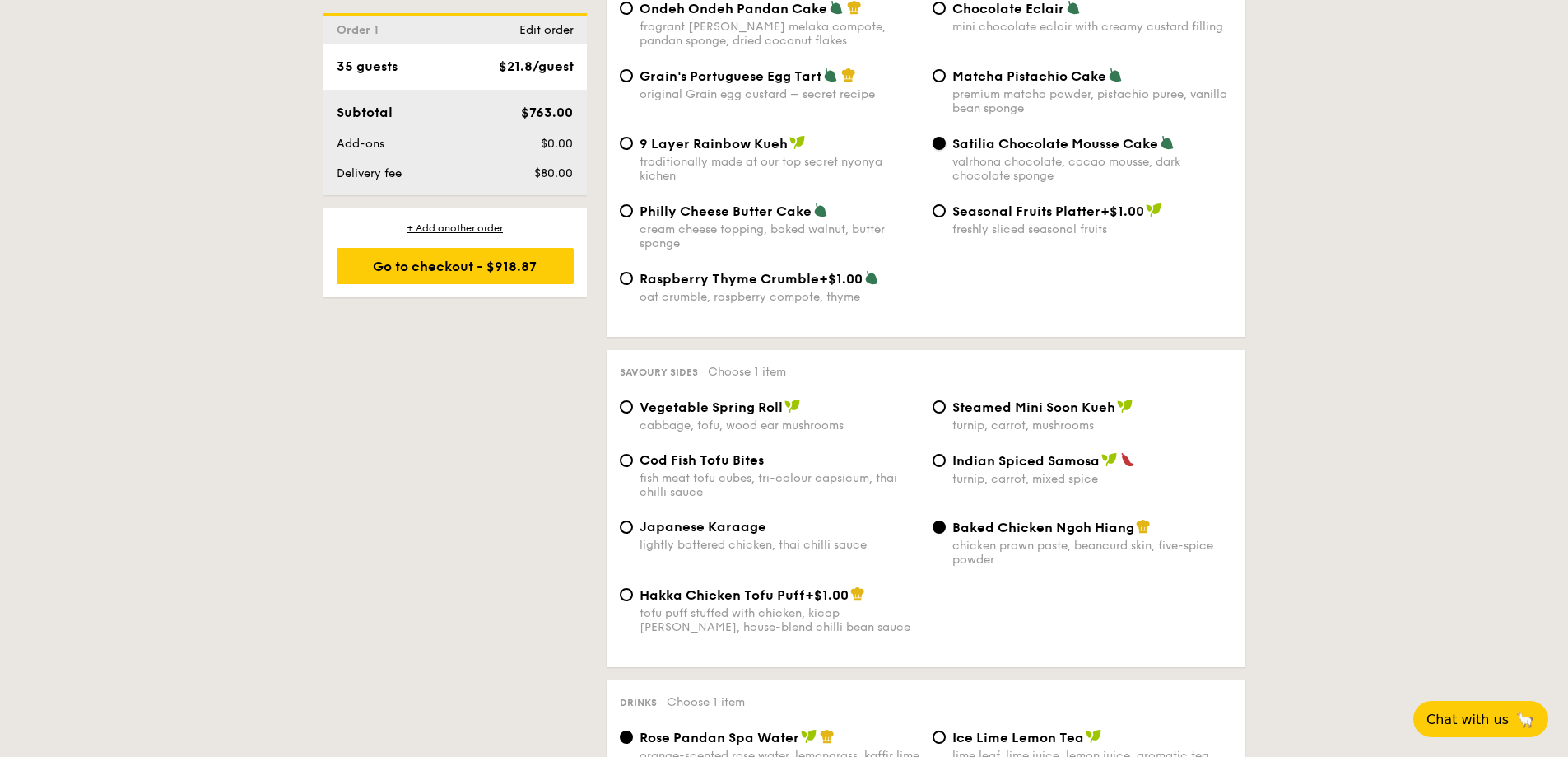
scroll to position [2634, 0]
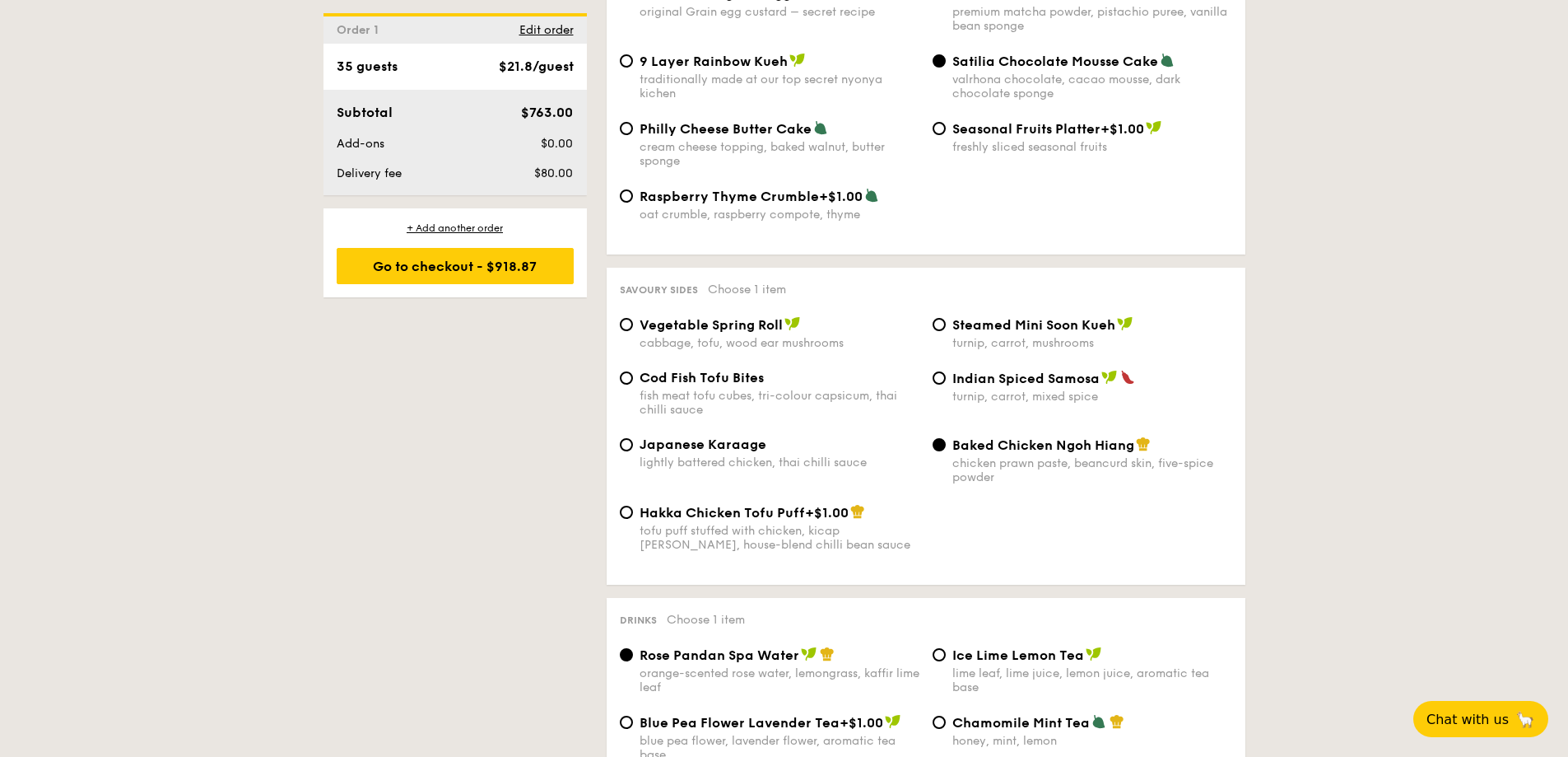
click at [758, 389] on div "fish meat tofu cubes, tri-colour capsicum, thai chilli sauce" at bounding box center [779, 402] width 280 height 28
click at [633, 371] on input "Cod Fish Tofu Bites fish meat tofu cubes, tri-colour capsicum, thai chilli sauce" at bounding box center [626, 378] width 13 height 13
radio input "true"
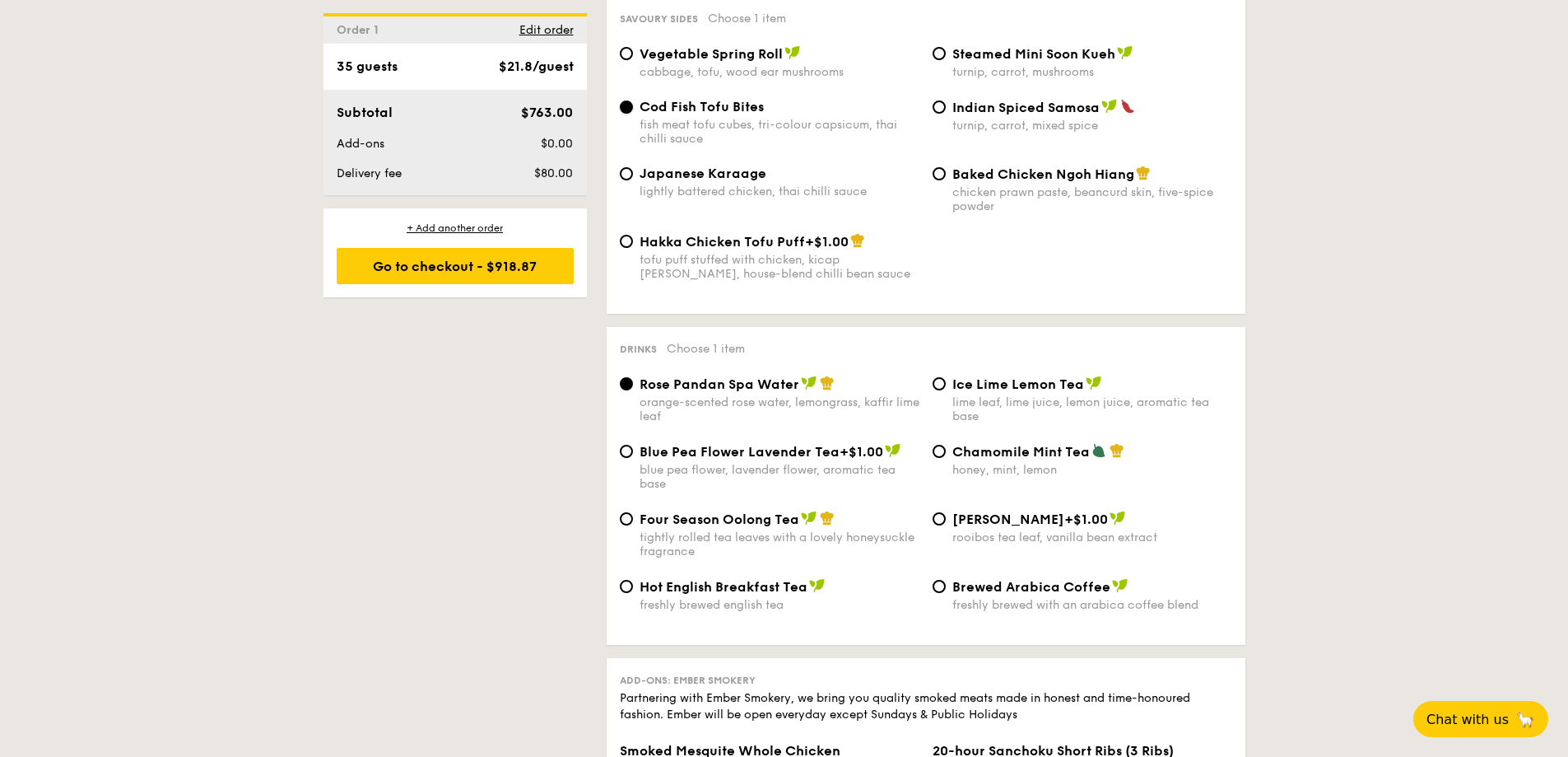
scroll to position [3047, 0]
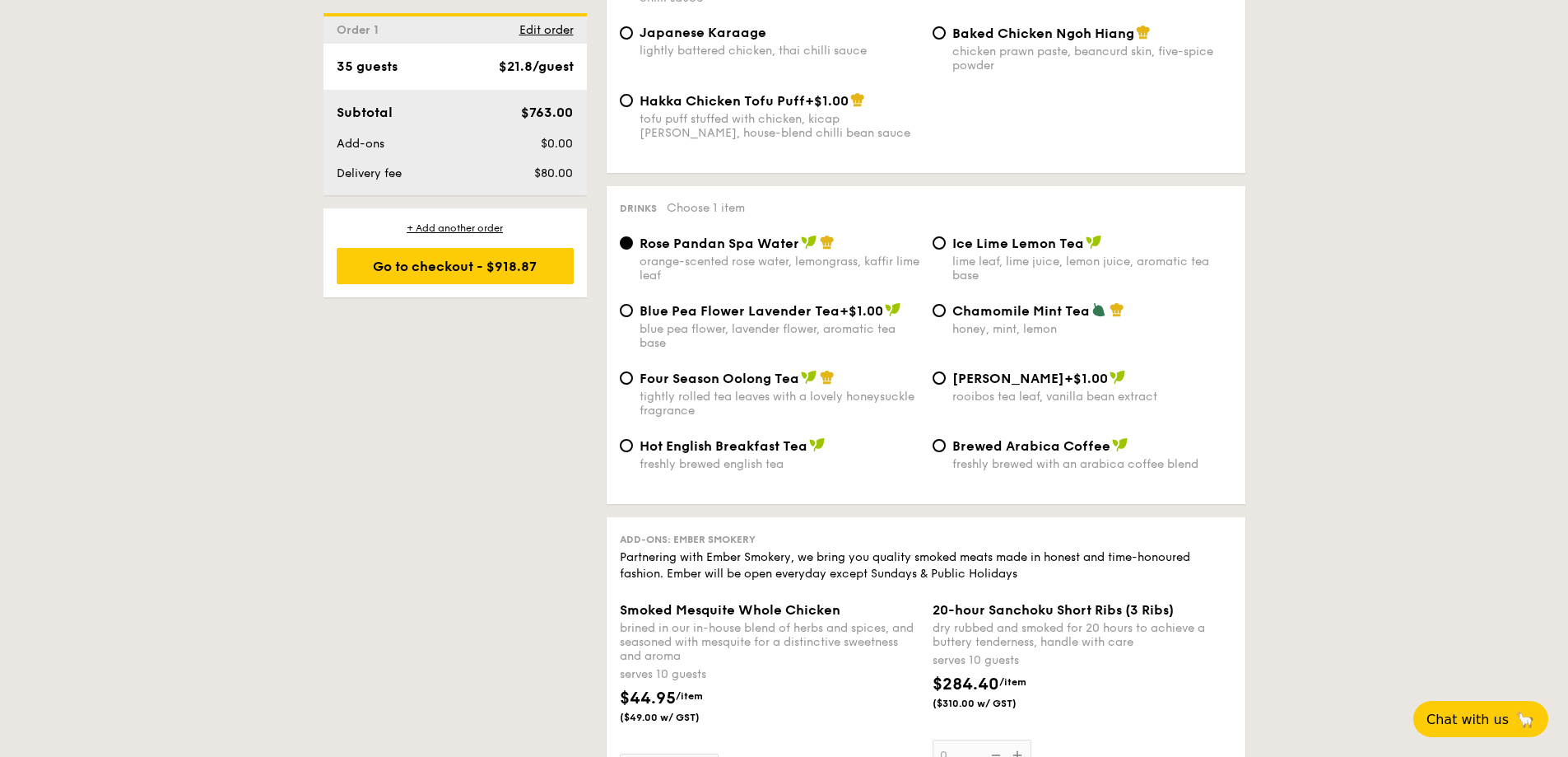
click at [1066, 322] on div "honey, mint, lemon" at bounding box center [1092, 329] width 280 height 14
click at [946, 304] on input "Chamomile Mint Tea honey, mint, lemon" at bounding box center [939, 310] width 13 height 13
radio input "true"
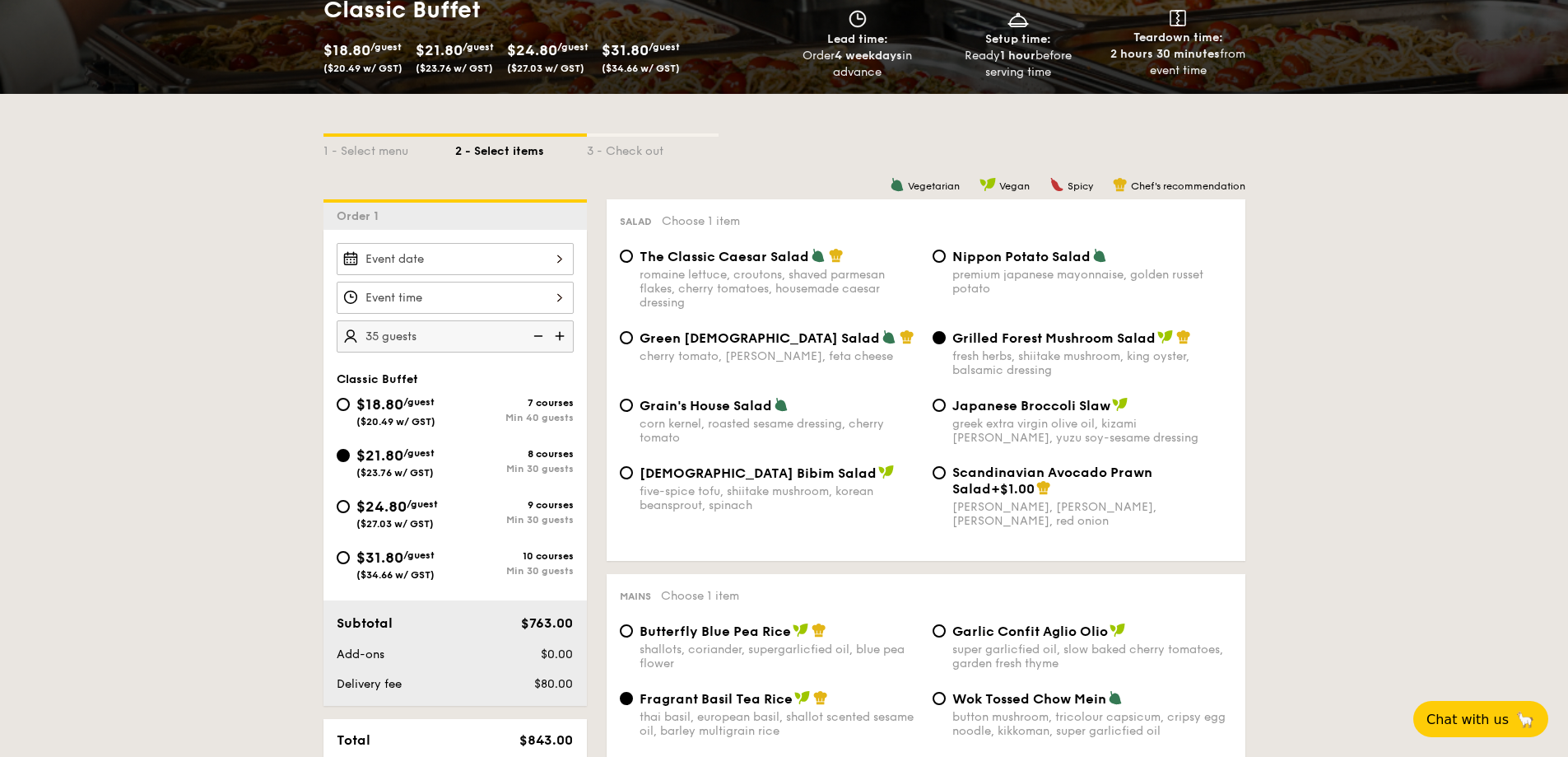
scroll to position [494, 0]
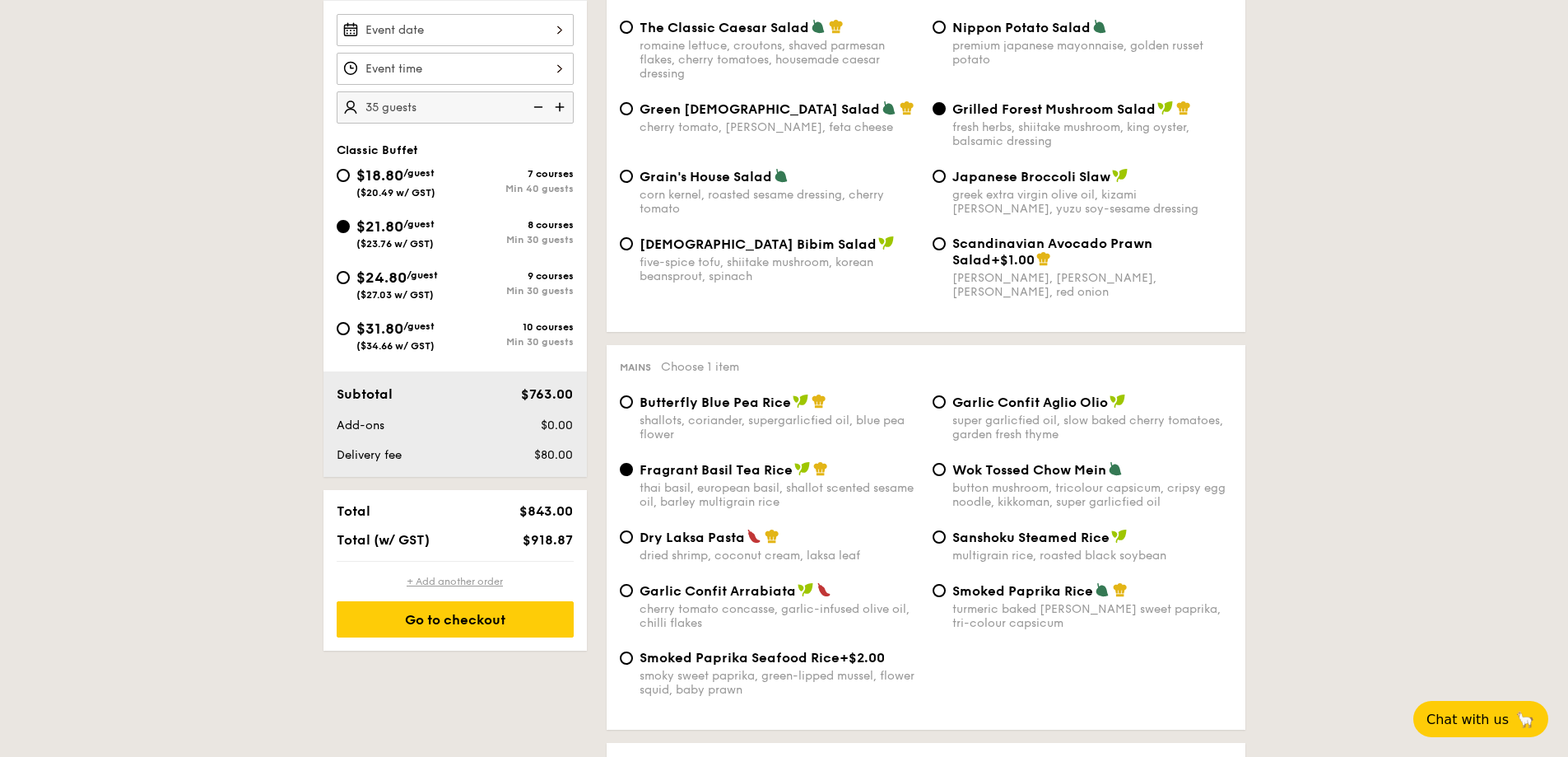
click at [487, 584] on div "+ Add another order" at bounding box center [455, 581] width 237 height 13
radio input "true"
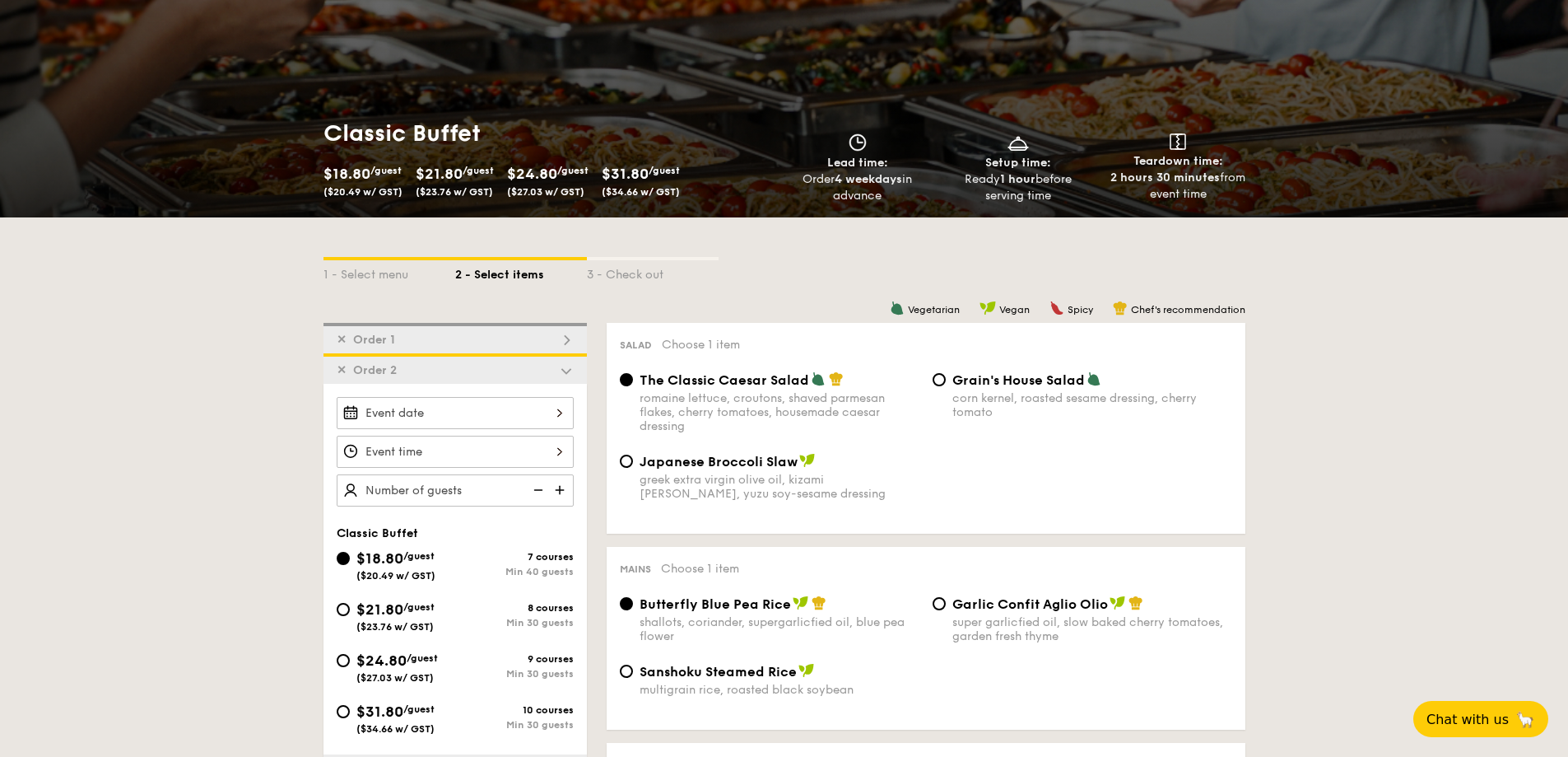
scroll to position [140, 0]
click at [350, 344] on span "Order 1" at bounding box center [374, 340] width 55 height 14
radio input "false"
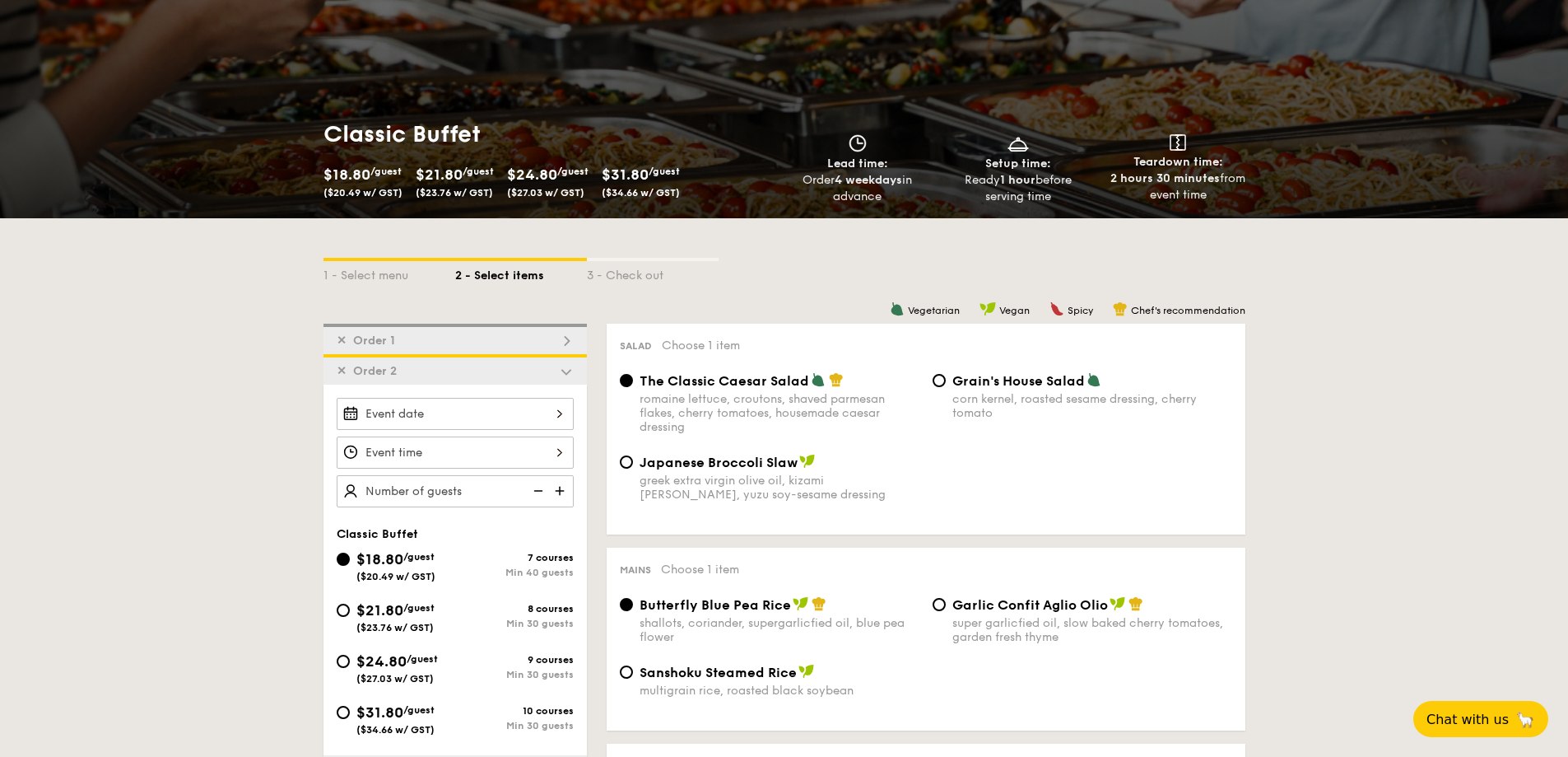
radio input "false"
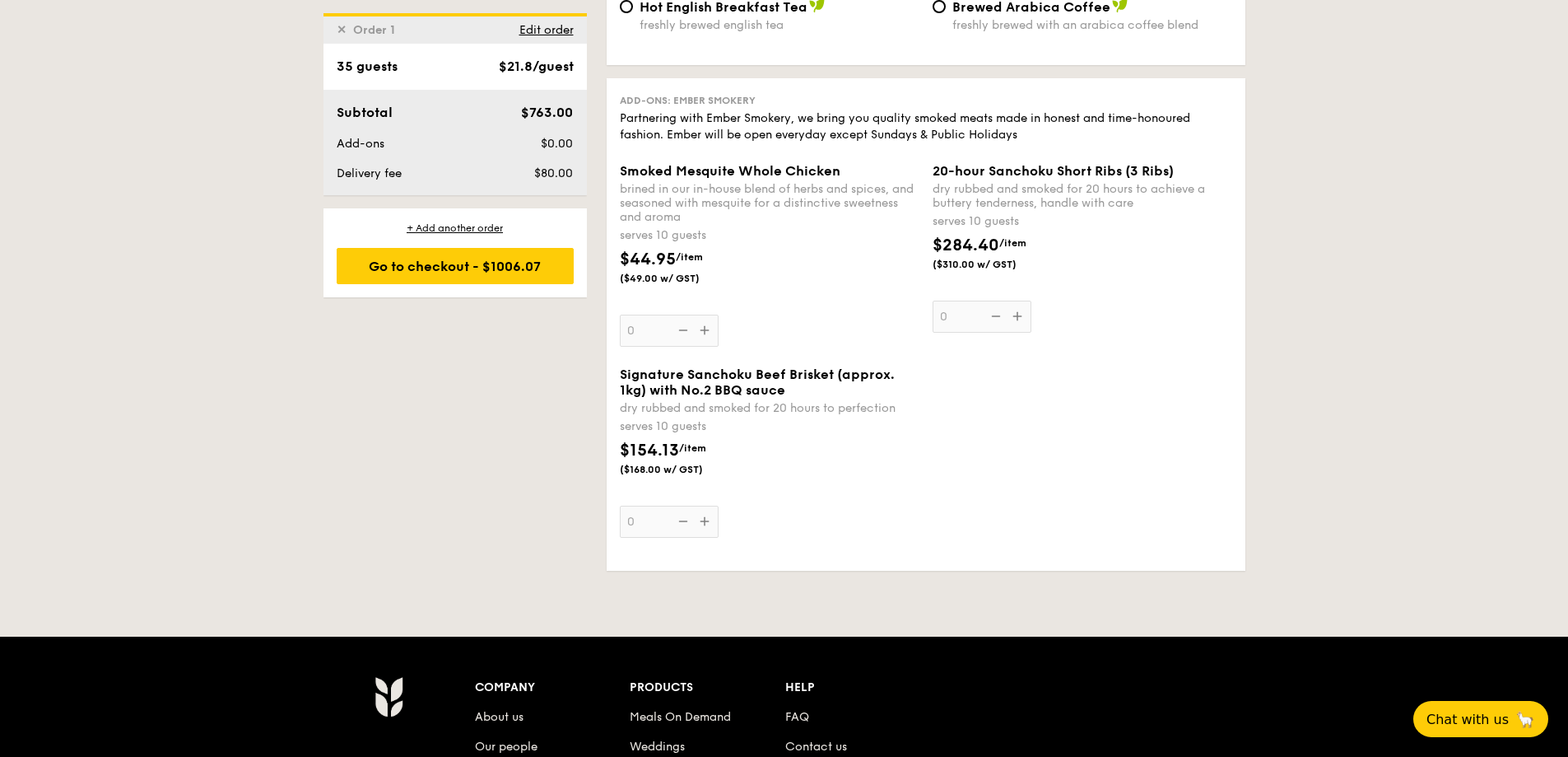
scroll to position [3705, 0]
